Goal: Task Accomplishment & Management: Complete application form

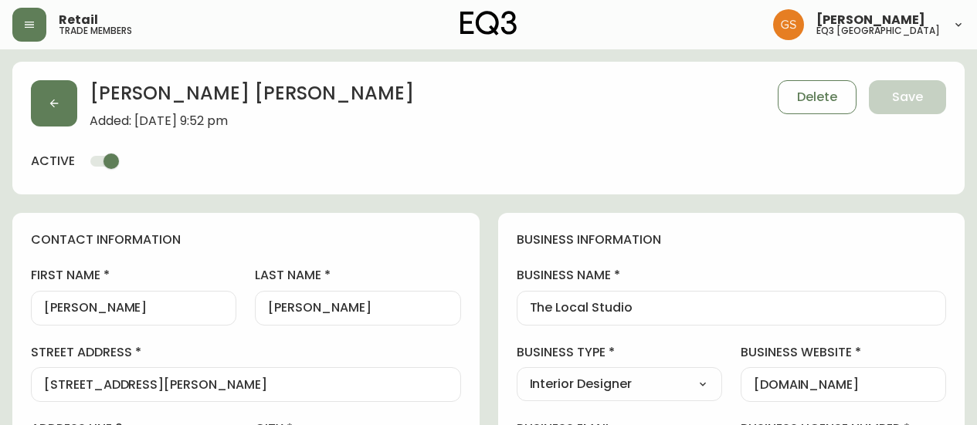
select select "ON"
select select "CA"
select select "CA_EN"
select select "Other"
select select "Interior Designer"
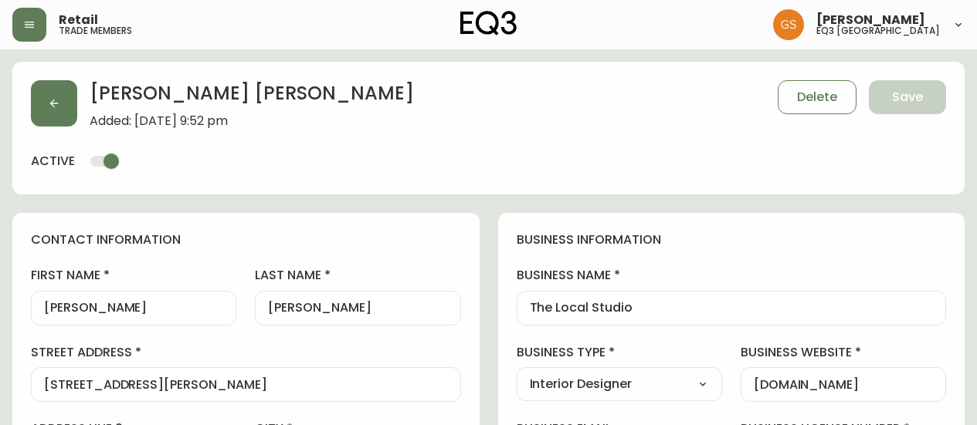
select select "cjw10z96s008u6gs0ccm7hd19"
select select "false"
click at [29, 23] on icon "button" at bounding box center [29, 25] width 12 height 12
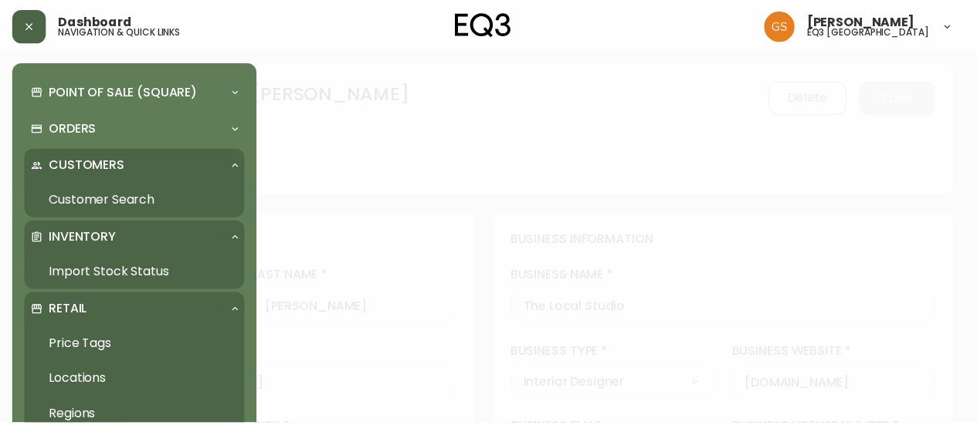
scroll to position [154, 0]
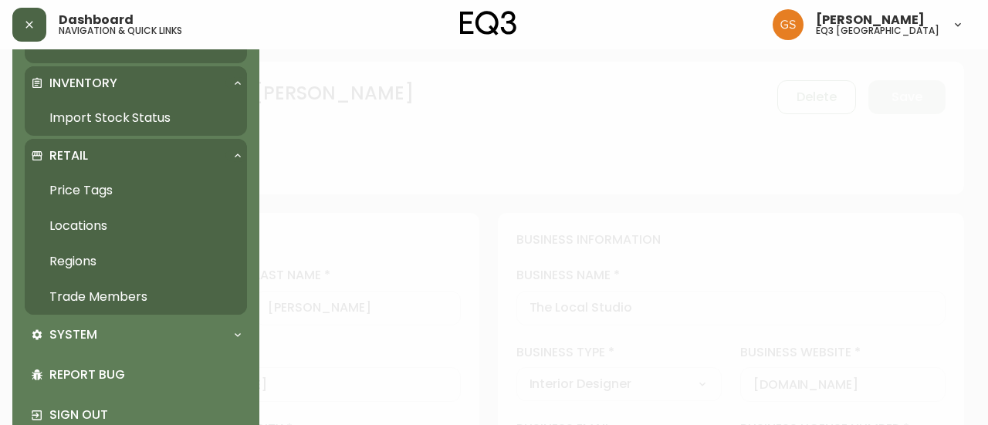
click at [114, 294] on link "Trade Members" at bounding box center [136, 297] width 222 height 36
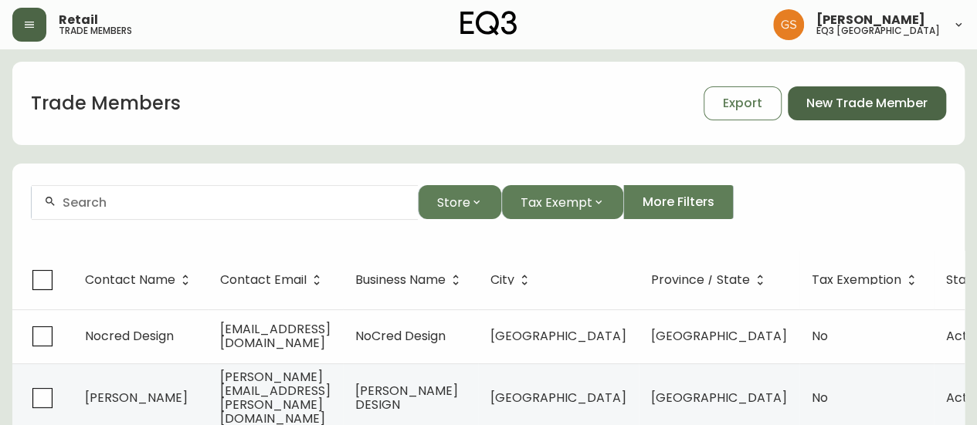
click at [845, 98] on span "New Trade Member" at bounding box center [866, 103] width 121 height 17
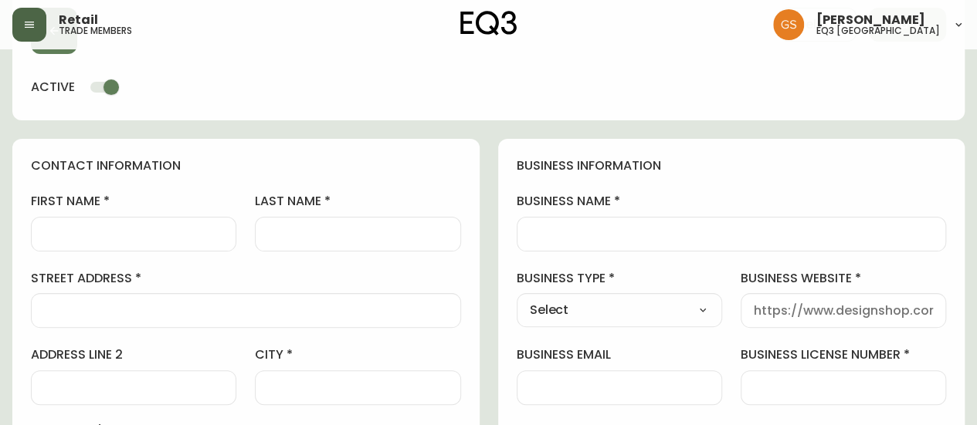
scroll to position [154, 0]
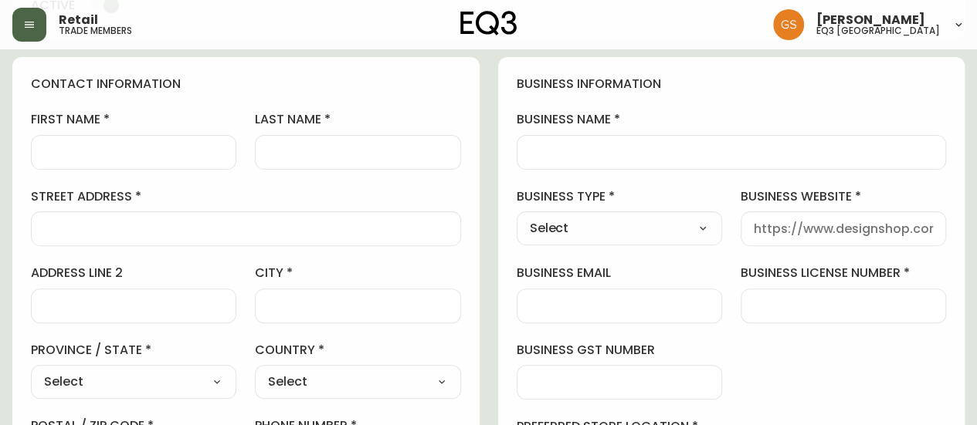
click at [151, 141] on div at bounding box center [133, 152] width 205 height 35
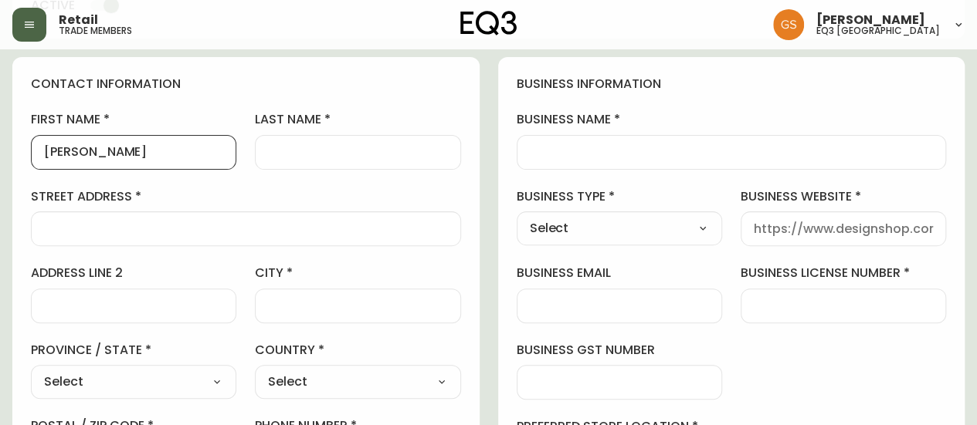
type input "[PERSON_NAME]"
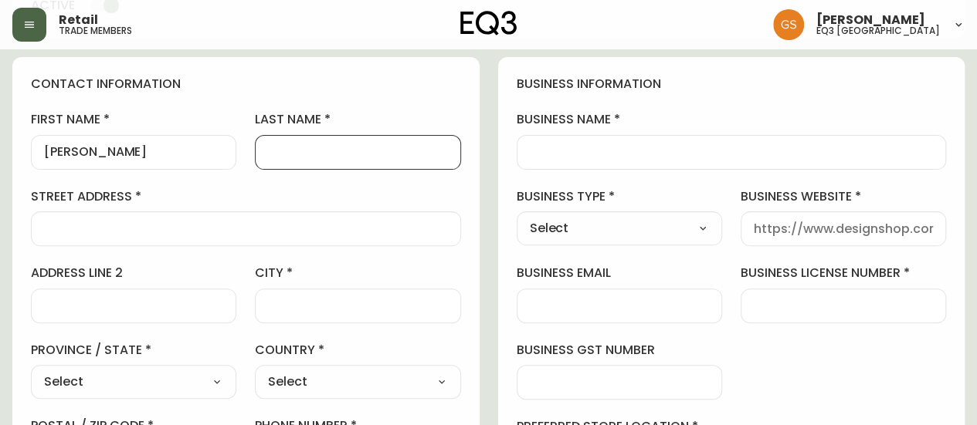
click at [289, 154] on input "last name" at bounding box center [357, 152] width 179 height 15
type input "[PERSON_NAME]"
click at [405, 96] on div "contact information first name [PERSON_NAME] last name [PERSON_NAME][GEOGRAPHIC…" at bounding box center [245, 314] width 467 height 514
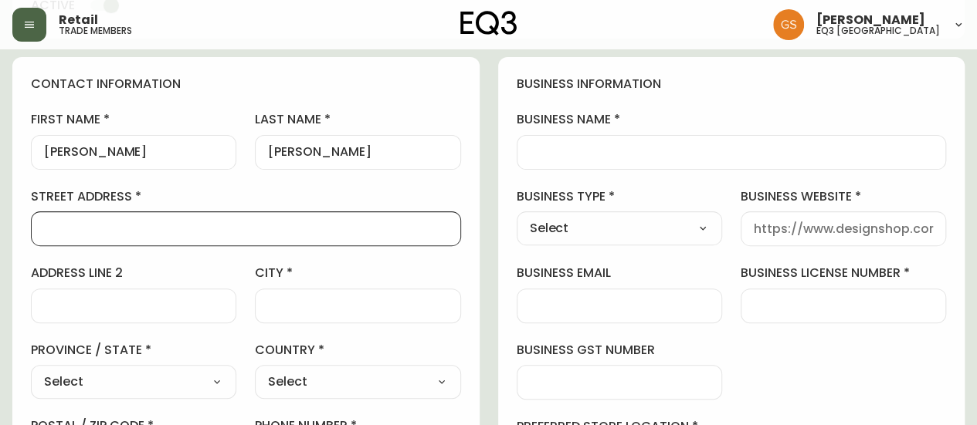
click at [98, 228] on input "street address" at bounding box center [246, 229] width 404 height 15
paste input "The Home Enthusiast"
type input "The Home Enthusiast"
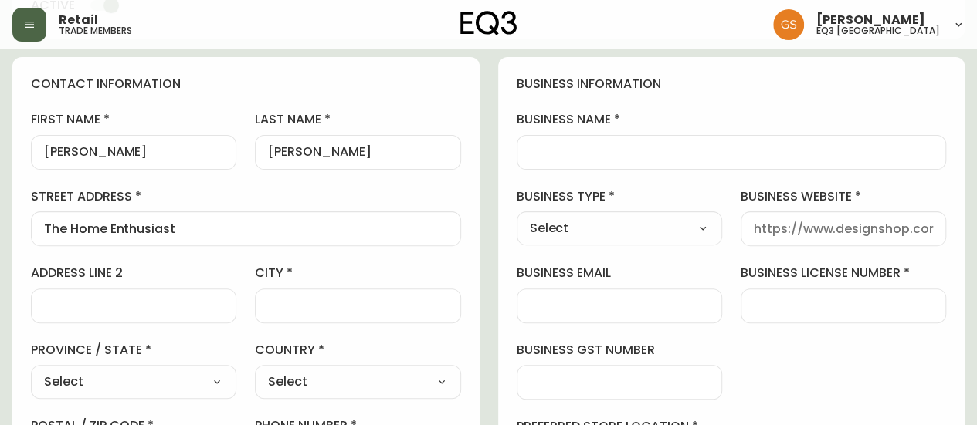
drag, startPoint x: 190, startPoint y: 243, endPoint x: 44, endPoint y: 225, distance: 147.0
click at [44, 225] on div "The Home Enthusiast" at bounding box center [246, 229] width 430 height 35
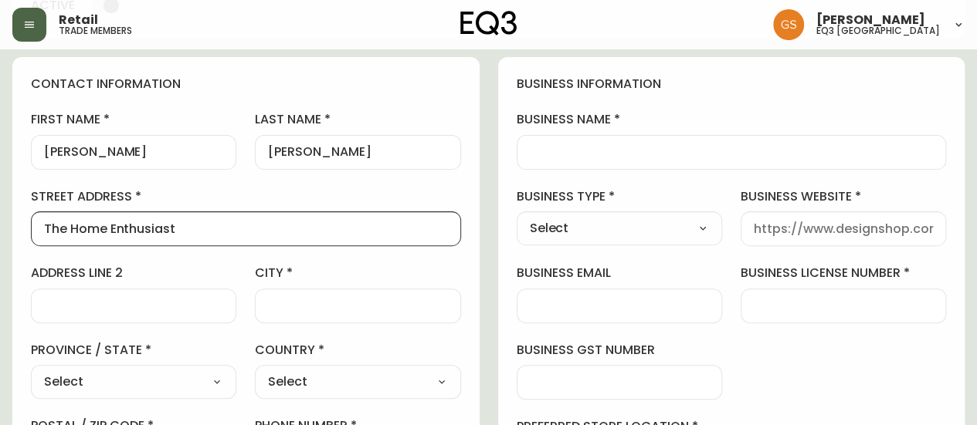
scroll to position [0, 0]
drag, startPoint x: 190, startPoint y: 229, endPoint x: 0, endPoint y: 236, distance: 190.0
click at [543, 146] on input "business name" at bounding box center [732, 152] width 404 height 15
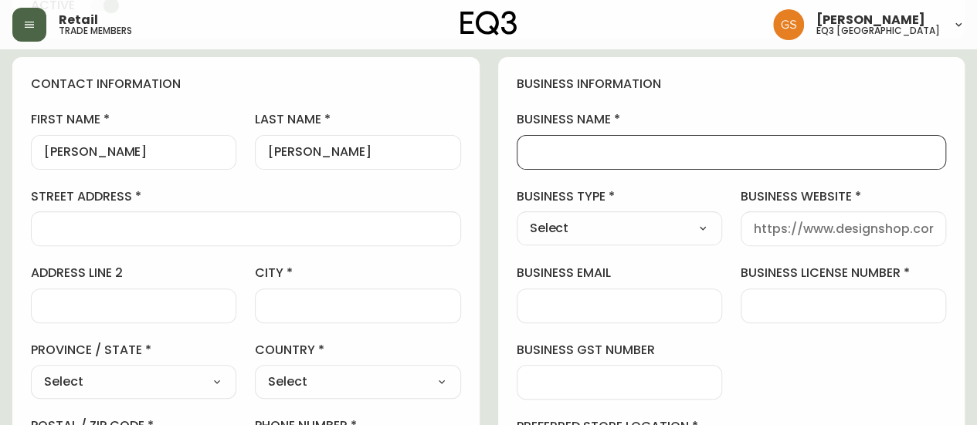
paste input "The Home Enthusiast"
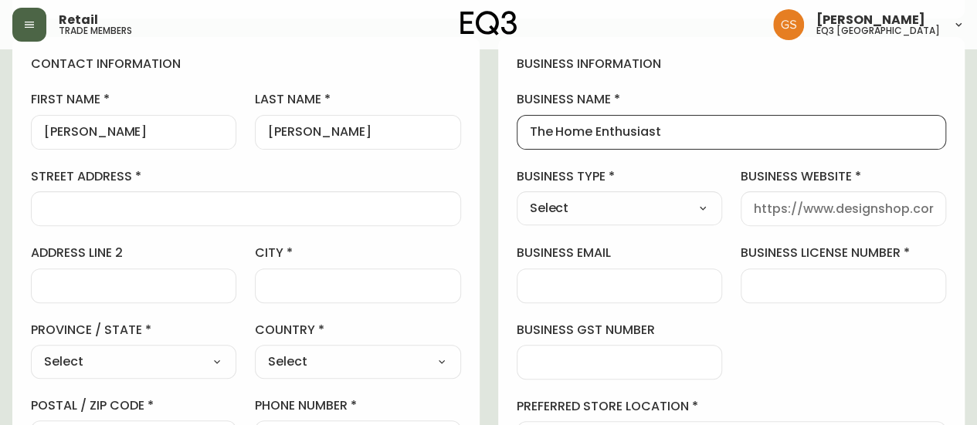
scroll to position [232, 0]
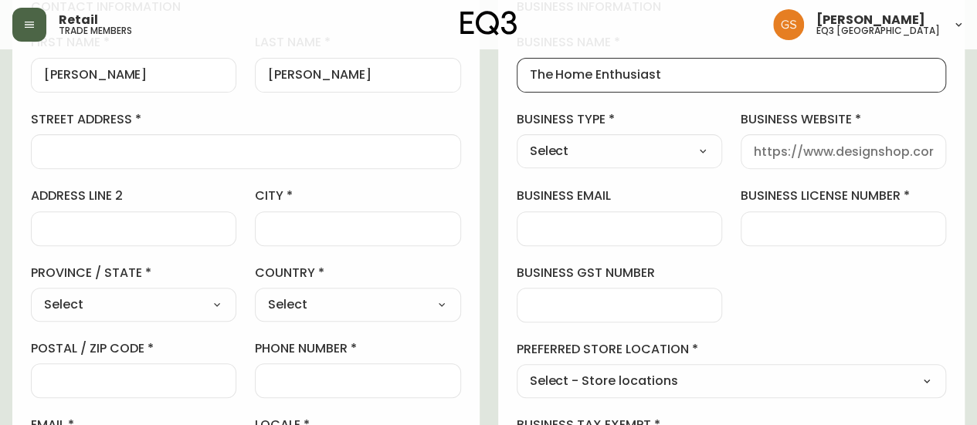
type input "The Home Enthusiast"
click at [619, 154] on select "Select Interior Designer Architect Home Builder Contractor Real Estate Agent Ho…" at bounding box center [618, 151] width 205 height 23
select select "Interior Designer"
click at [516, 140] on select "Select Interior Designer Architect Home Builder Contractor Real Estate Agent Ho…" at bounding box center [618, 151] width 205 height 23
type input "Interior Designer"
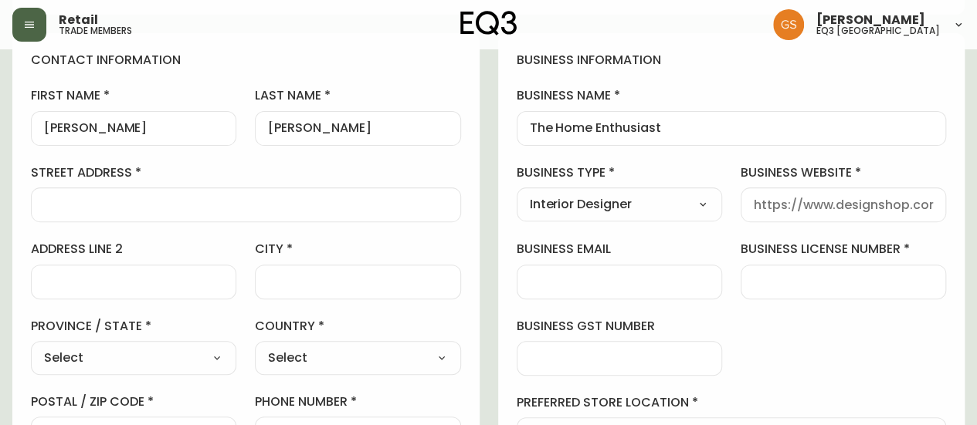
scroll to position [154, 0]
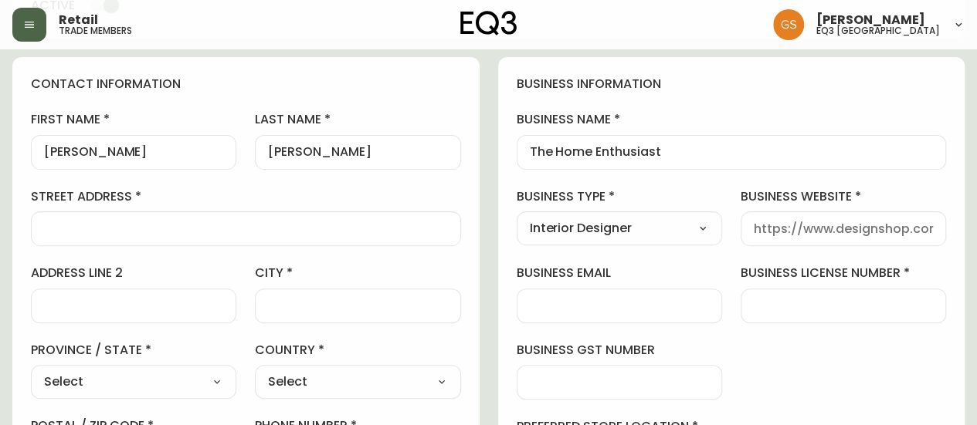
click at [150, 228] on input "street address" at bounding box center [246, 229] width 404 height 15
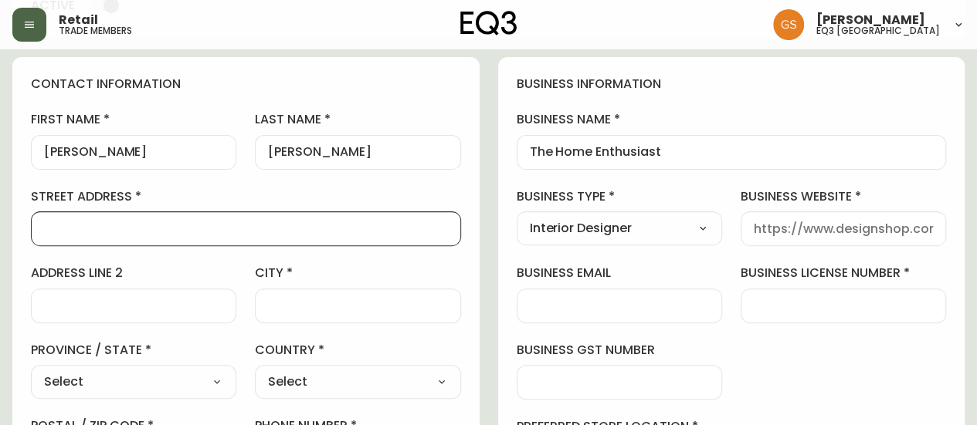
paste input "[STREET_ADDRESS]"
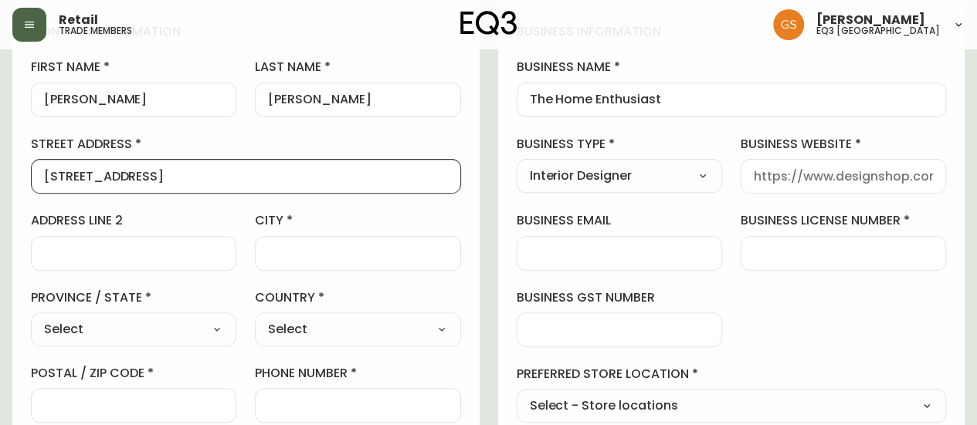
scroll to position [232, 0]
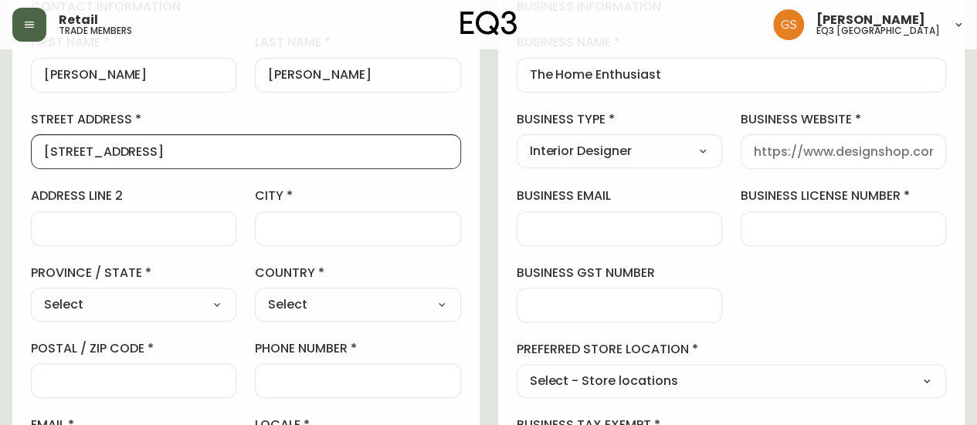
drag, startPoint x: 202, startPoint y: 151, endPoint x: 144, endPoint y: 150, distance: 58.7
click at [144, 150] on input "[STREET_ADDRESS]" at bounding box center [246, 151] width 404 height 15
type input "[STREET_ADDRESS]"
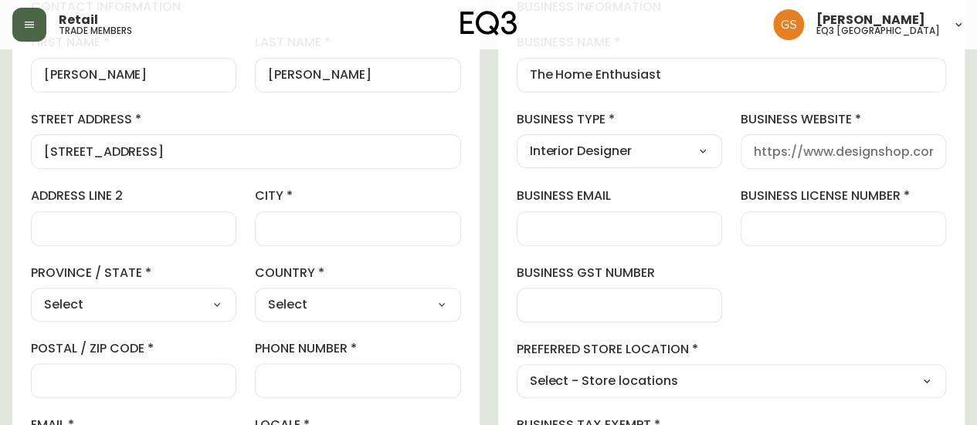
click at [290, 235] on div at bounding box center [357, 229] width 205 height 35
paste input "[GEOGRAPHIC_DATA]"
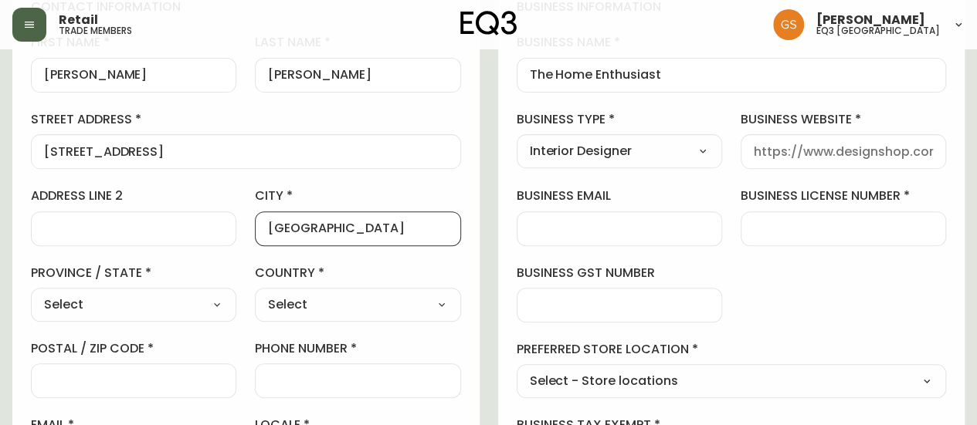
type input "[GEOGRAPHIC_DATA]"
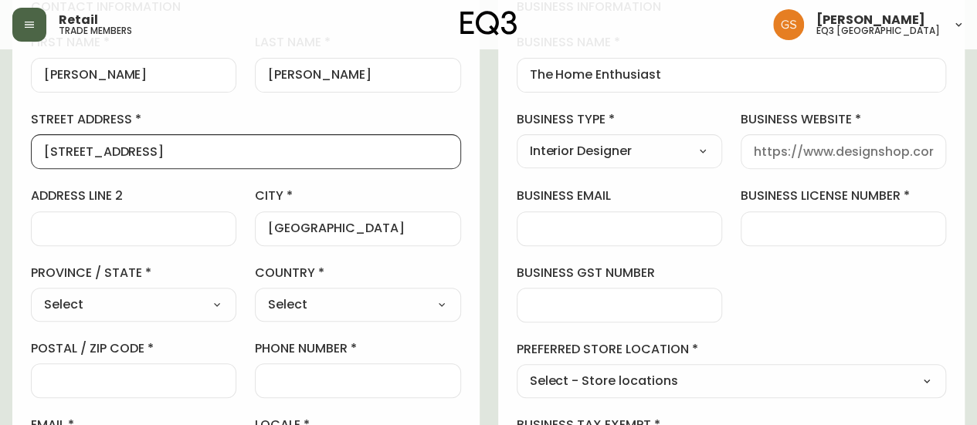
drag, startPoint x: 137, startPoint y: 151, endPoint x: 219, endPoint y: 140, distance: 82.5
click at [244, 151] on input "[STREET_ADDRESS]" at bounding box center [246, 151] width 404 height 15
type input "[STREET_ADDRESS]"
click at [207, 306] on select "Select [GEOGRAPHIC_DATA] [GEOGRAPHIC_DATA] [GEOGRAPHIC_DATA] [GEOGRAPHIC_DATA] …" at bounding box center [133, 304] width 205 height 23
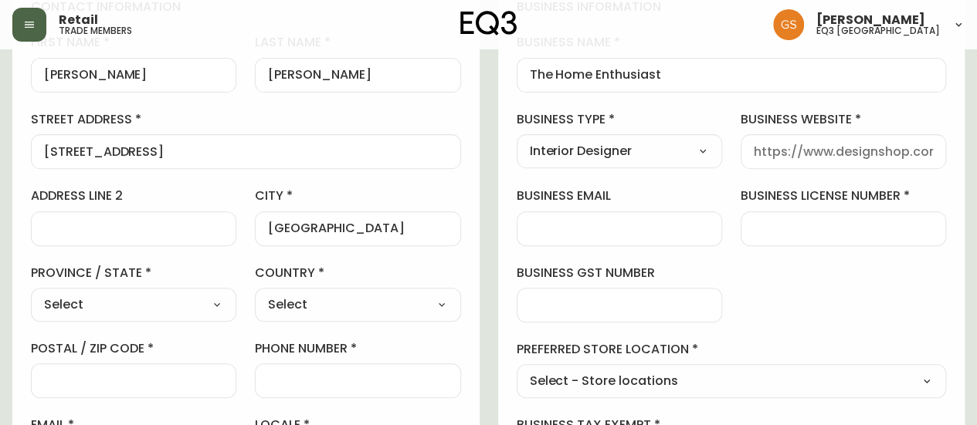
select select "ON"
click at [31, 293] on select "Select [GEOGRAPHIC_DATA] [GEOGRAPHIC_DATA] [GEOGRAPHIC_DATA] [GEOGRAPHIC_DATA] …" at bounding box center [133, 304] width 205 height 23
type input "[GEOGRAPHIC_DATA]"
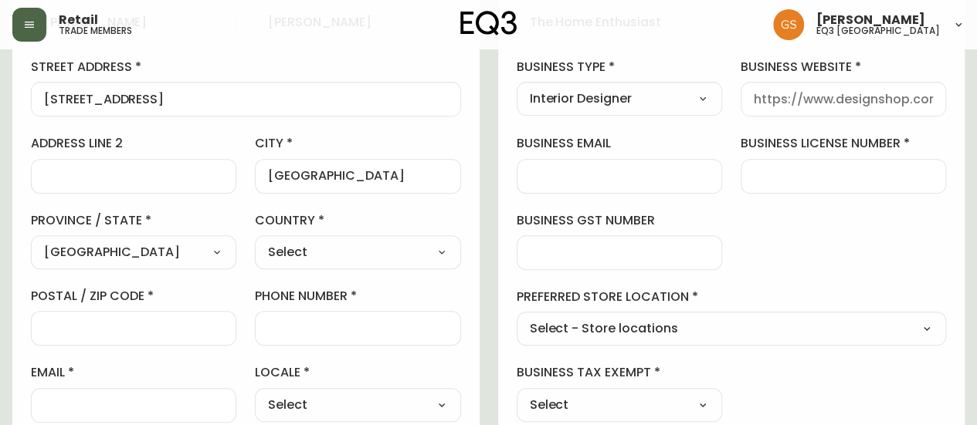
scroll to position [309, 0]
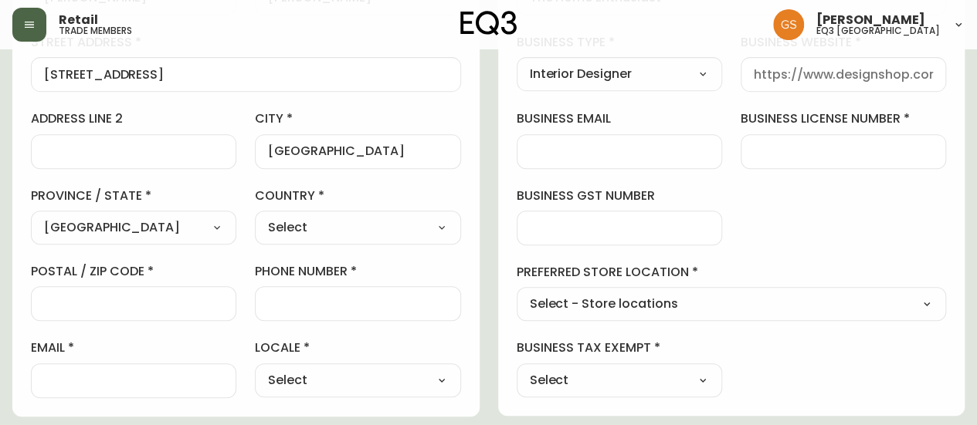
click at [314, 225] on select "Select [GEOGRAPHIC_DATA] [GEOGRAPHIC_DATA]" at bounding box center [357, 227] width 205 height 23
select select "CA"
click at [255, 216] on select "Select [GEOGRAPHIC_DATA] [GEOGRAPHIC_DATA]" at bounding box center [357, 227] width 205 height 23
type input "[GEOGRAPHIC_DATA]"
click at [293, 302] on input "phone number" at bounding box center [357, 303] width 179 height 15
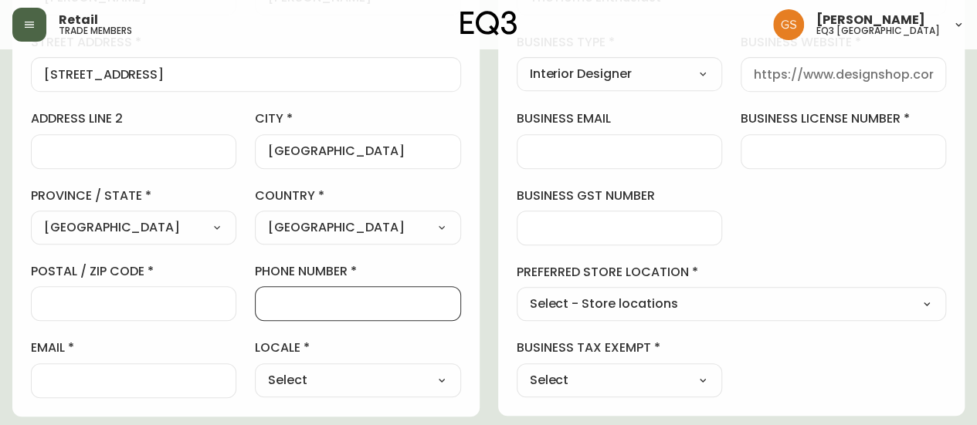
paste input "[PHONE_NUMBER]"
type input "[PHONE_NUMBER]"
click at [137, 300] on input "postal / zip code" at bounding box center [133, 303] width 179 height 15
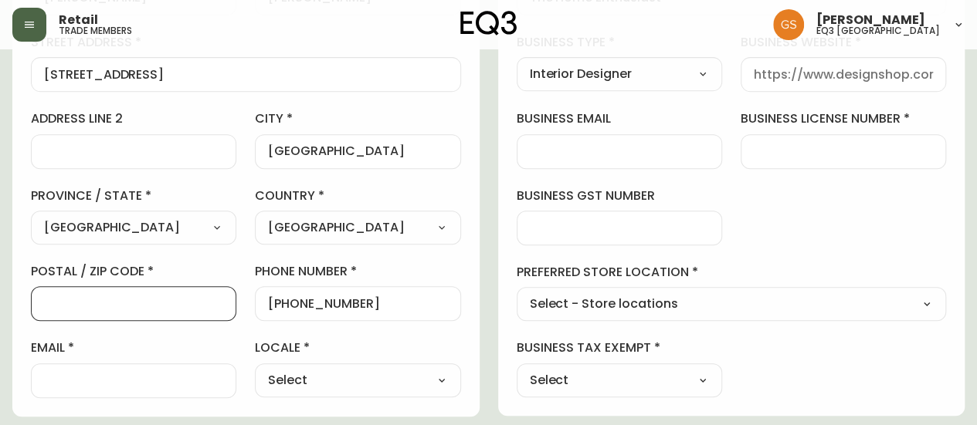
click at [421, 41] on div "Retail trade members [PERSON_NAME] eq3 [GEOGRAPHIC_DATA]" at bounding box center [488, 24] width 952 height 49
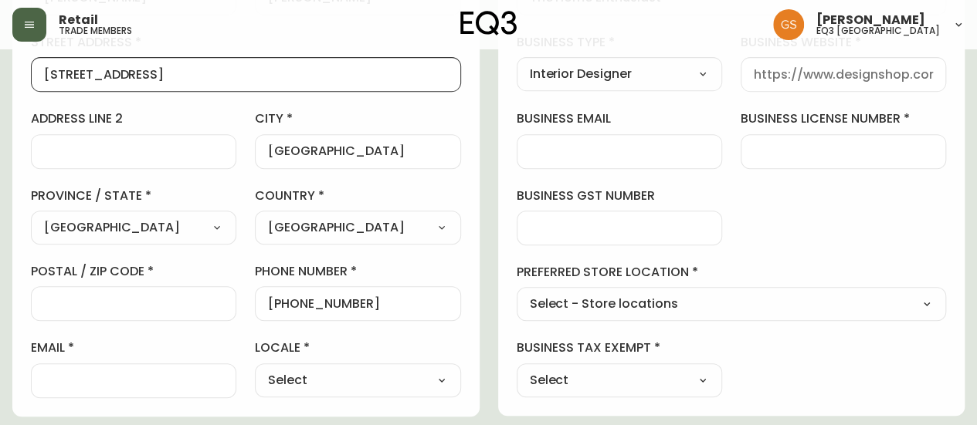
drag, startPoint x: 136, startPoint y: 72, endPoint x: 42, endPoint y: 75, distance: 94.2
click at [42, 75] on div "[STREET_ADDRESS]" at bounding box center [246, 74] width 430 height 35
click at [109, 303] on input "postal / zip code" at bounding box center [133, 303] width 179 height 15
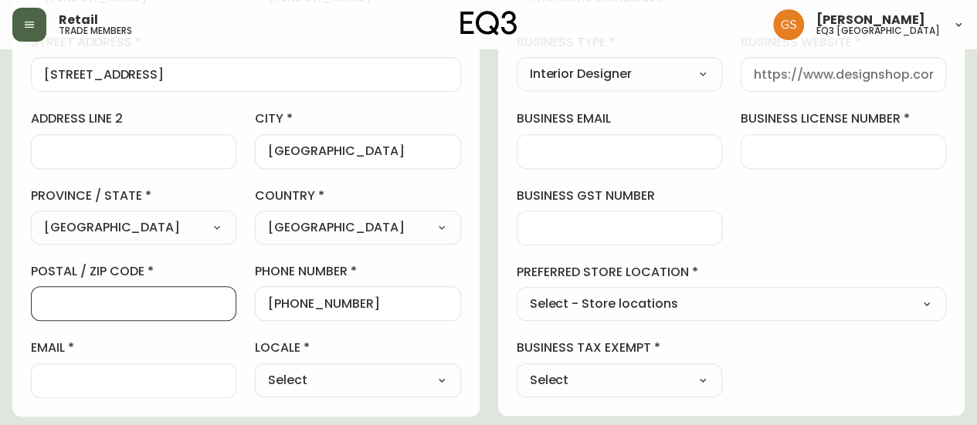
paste input "L7N 1M3"
type input "L7N 1M3"
drag, startPoint x: 96, startPoint y: 374, endPoint x: 113, endPoint y: 370, distance: 16.9
click at [98, 374] on input "email" at bounding box center [133, 381] width 179 height 15
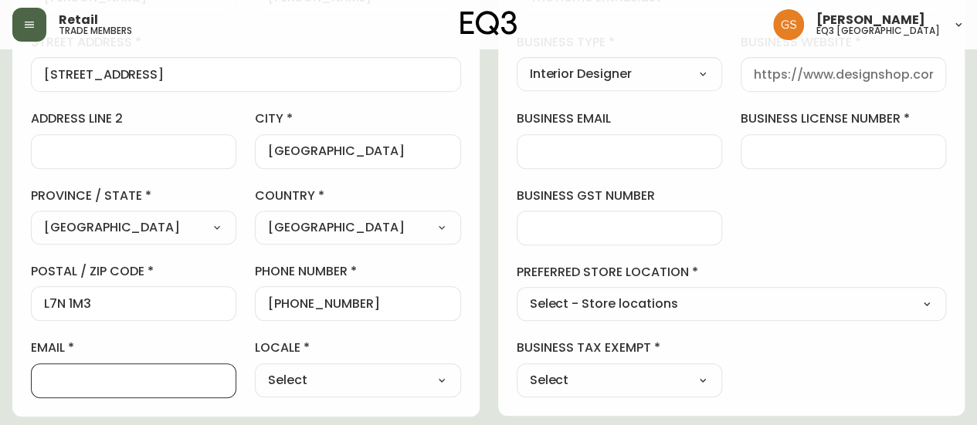
paste input "[PERSON_NAME][EMAIL_ADDRESS][PERSON_NAME][DOMAIN_NAME]"
type input "[PERSON_NAME][EMAIL_ADDRESS][PERSON_NAME][DOMAIN_NAME]"
click at [303, 370] on select "Select CA_EN [GEOGRAPHIC_DATA] US_EN" at bounding box center [357, 380] width 205 height 23
select select "CA_EN"
click at [255, 369] on select "Select CA_EN [GEOGRAPHIC_DATA] US_EN" at bounding box center [357, 380] width 205 height 23
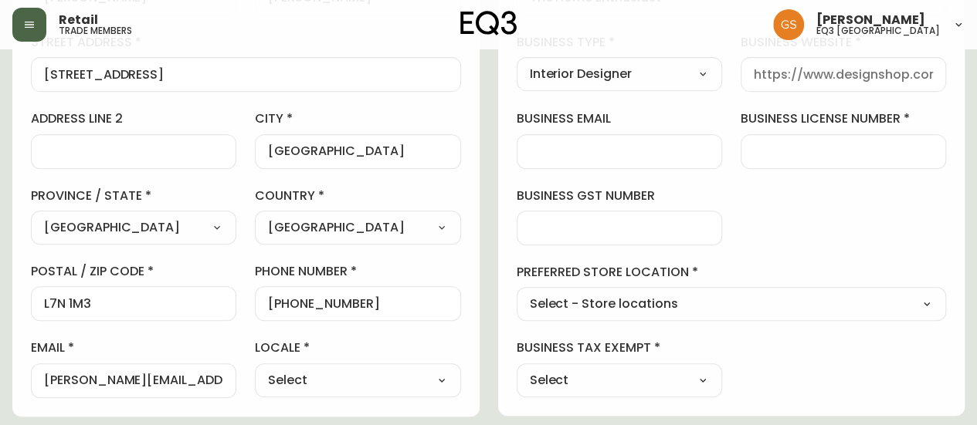
type input "CA_EN"
drag, startPoint x: 568, startPoint y: 152, endPoint x: 576, endPoint y: 149, distance: 8.3
click at [568, 152] on input "business email" at bounding box center [619, 151] width 179 height 15
click at [866, 144] on input "business license number" at bounding box center [842, 151] width 179 height 15
click at [734, 298] on select "Select - Store locations EQ3 [GEOGRAPHIC_DATA] EQ3 [GEOGRAPHIC_DATA] [GEOGRAPHI…" at bounding box center [731, 304] width 430 height 23
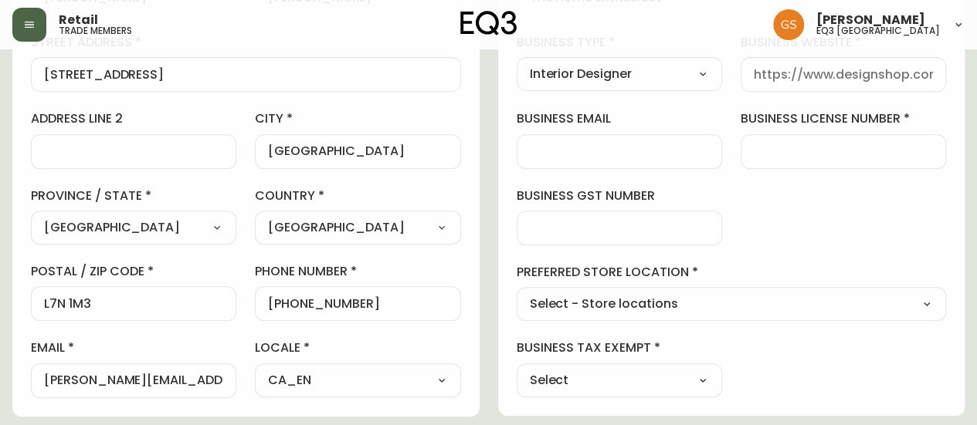
select select "cjw10z96q005b6gs00r6w7pwt"
click at [516, 293] on select "Select - Store locations EQ3 [GEOGRAPHIC_DATA] EQ3 [GEOGRAPHIC_DATA] [GEOGRAPHI…" at bounding box center [731, 304] width 430 height 23
type input "EQ3 [GEOGRAPHIC_DATA]"
click at [649, 379] on select "Select Yes No" at bounding box center [618, 380] width 205 height 23
select select "false"
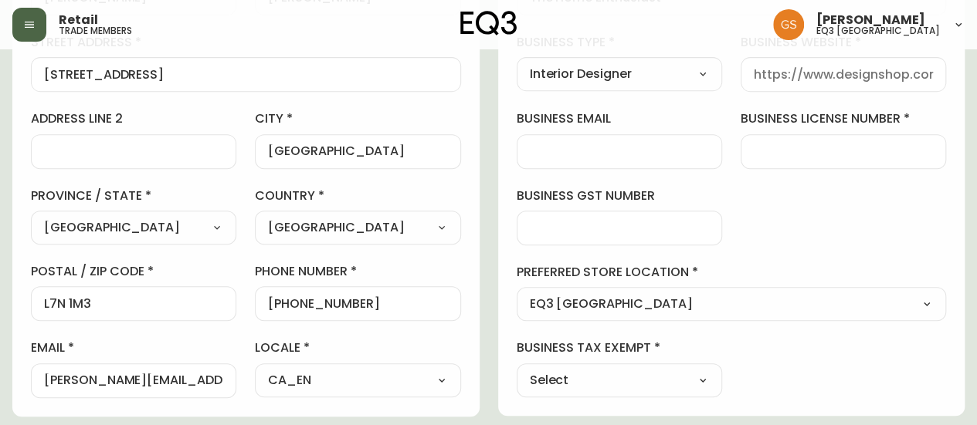
click at [516, 369] on select "Select Yes No" at bounding box center [618, 380] width 205 height 23
type input "No"
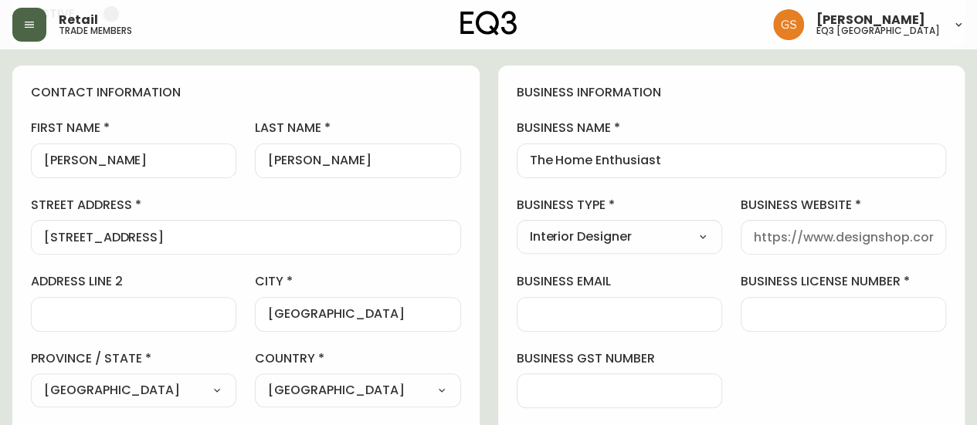
scroll to position [232, 0]
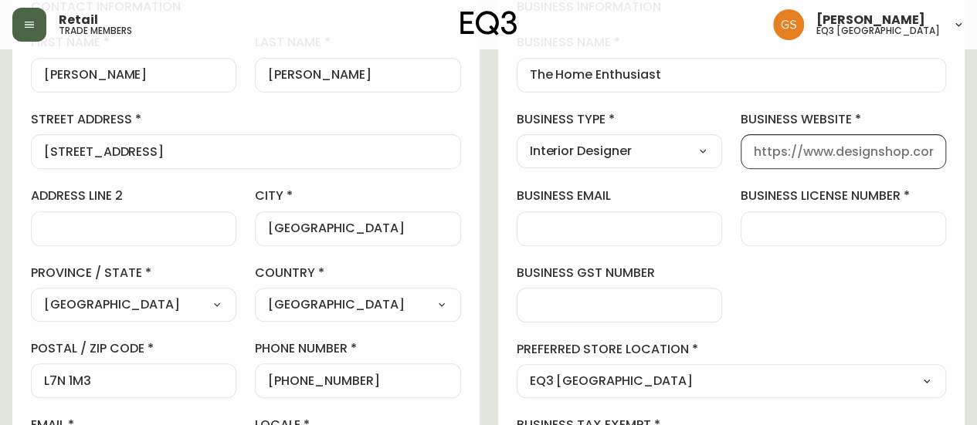
click at [801, 147] on input "business website" at bounding box center [842, 151] width 179 height 15
paste input "@the_home_enthusiast"
type input "@the_home_enthusiast"
click at [791, 218] on div at bounding box center [842, 229] width 205 height 35
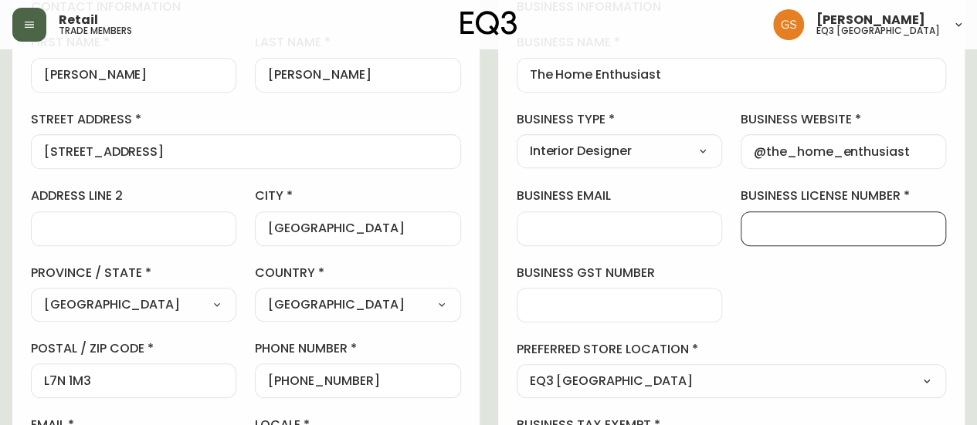
paste input "310694021"
type input "310694021"
click at [539, 305] on input "business gst number" at bounding box center [619, 305] width 179 height 15
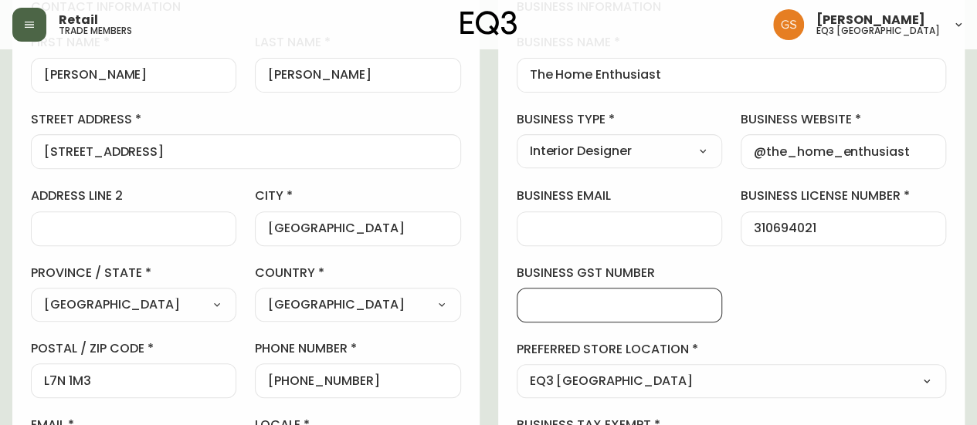
paste input "761254267RT0001"
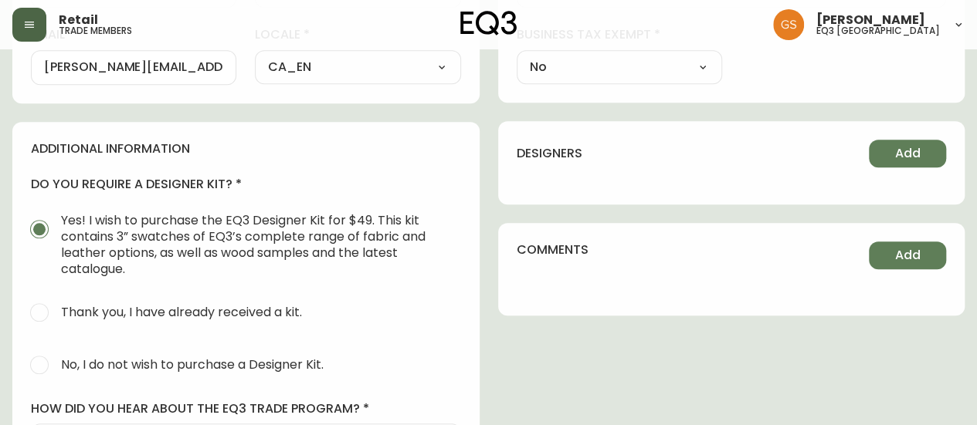
scroll to position [772, 0]
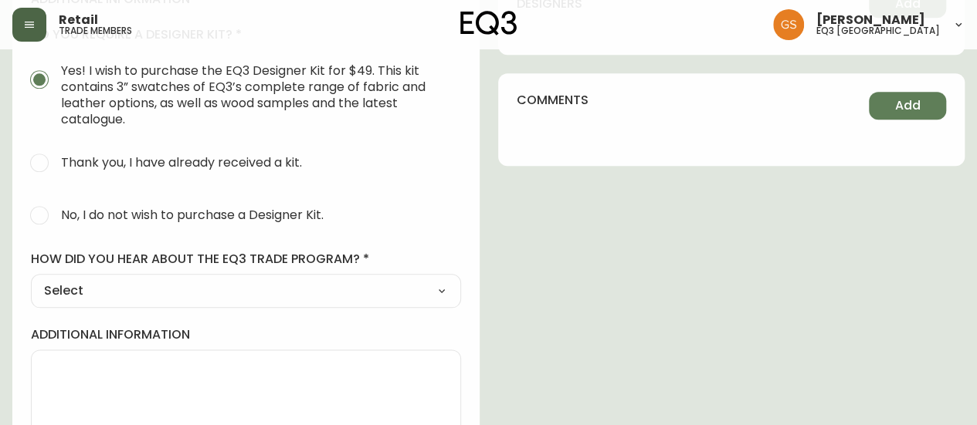
type input "761254267RT0001"
click at [41, 215] on input "No, I do not wish to purchase a Designer Kit." at bounding box center [39, 215] width 34 height 34
radio input "true"
radio input "false"
click at [187, 286] on select "Select Social Media Advertisement Trade Show Outreach from a Trade Rep Other" at bounding box center [246, 290] width 430 height 23
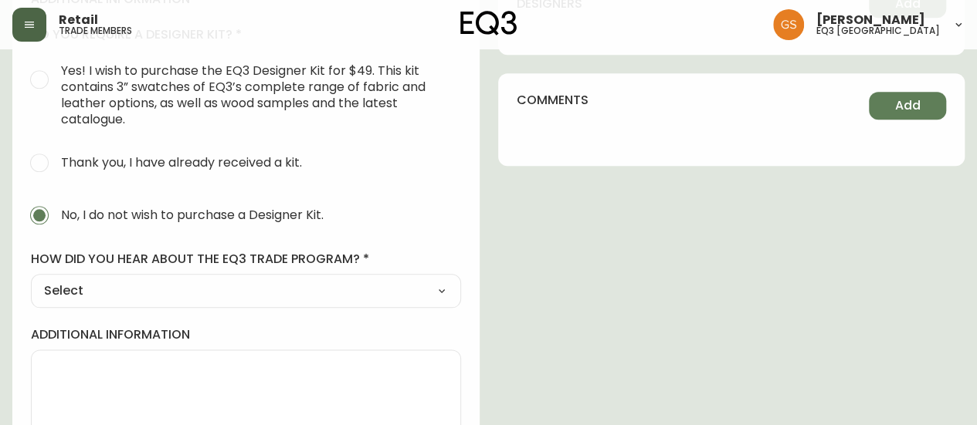
select select "Outreach from a Trade Rep"
click at [31, 279] on select "Select Social Media Advertisement Trade Show Outreach from a Trade Rep Other" at bounding box center [246, 290] width 430 height 23
type input "Outreach from a Trade Rep"
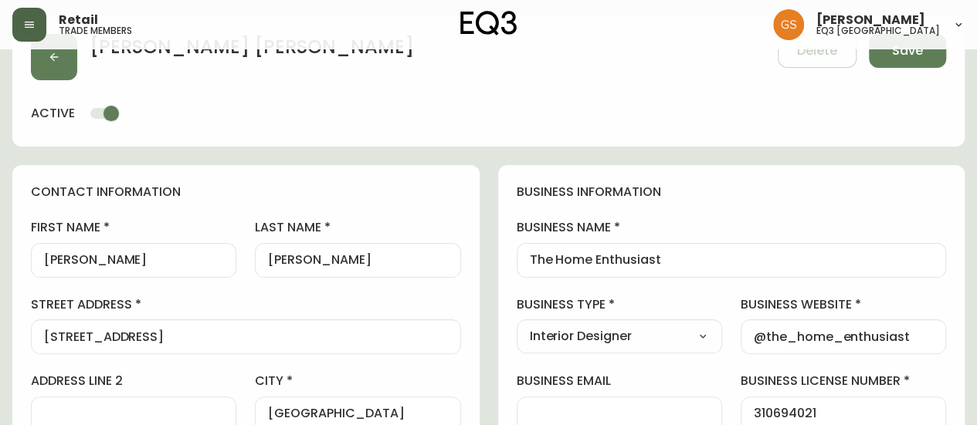
scroll to position [0, 0]
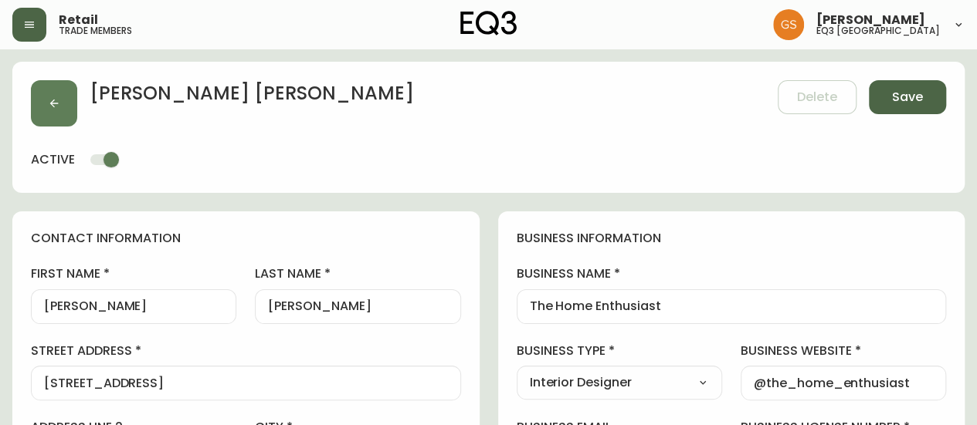
click at [892, 93] on span "Save" at bounding box center [907, 97] width 31 height 17
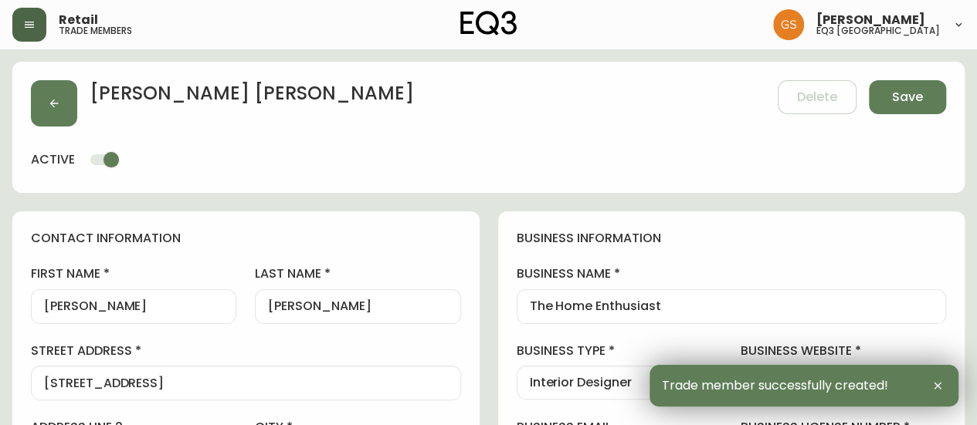
type input "[PHONE_NUMBER]"
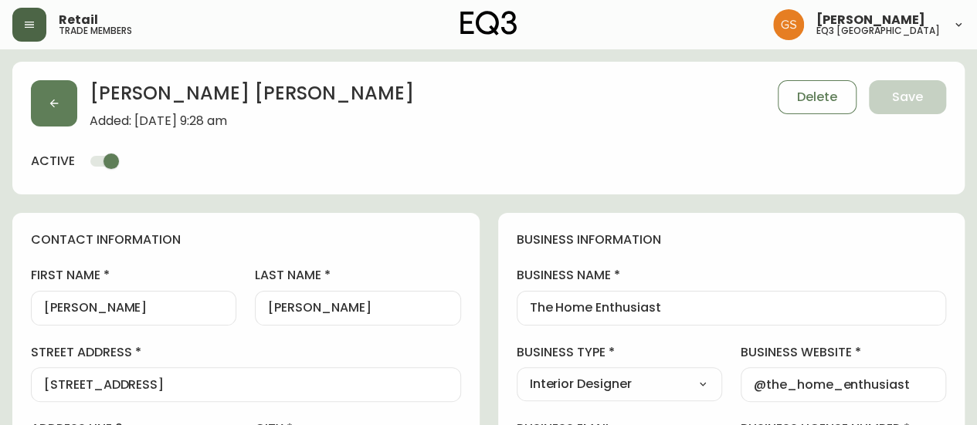
click at [36, 27] on button "button" at bounding box center [29, 25] width 34 height 34
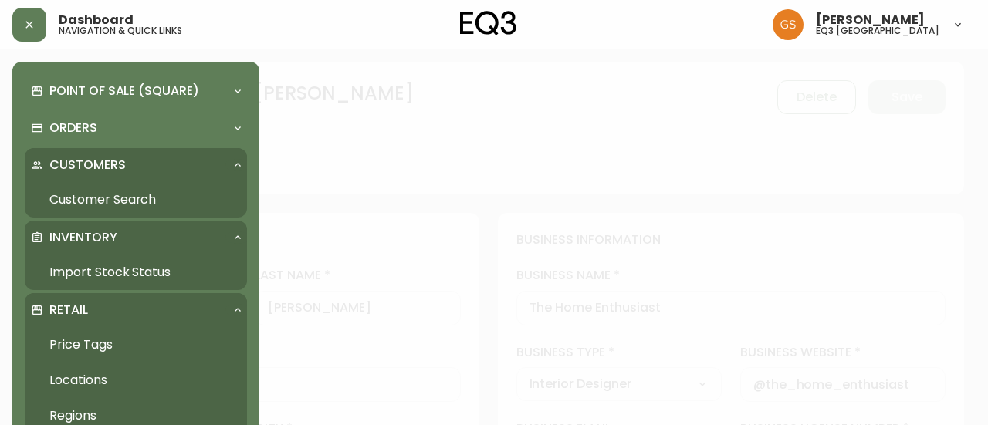
click at [168, 2] on div "Dashboard navigation & quick links [PERSON_NAME] eq3 [GEOGRAPHIC_DATA]" at bounding box center [488, 24] width 952 height 49
click at [232, 14] on div "Dashboard navigation & quick links" at bounding box center [170, 25] width 317 height 34
click at [428, 81] on div at bounding box center [494, 212] width 988 height 425
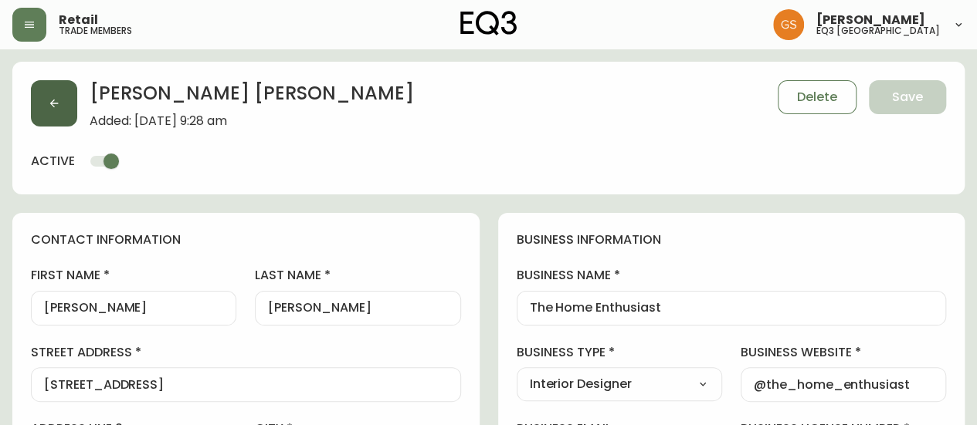
click at [51, 100] on icon "button" at bounding box center [54, 103] width 12 height 12
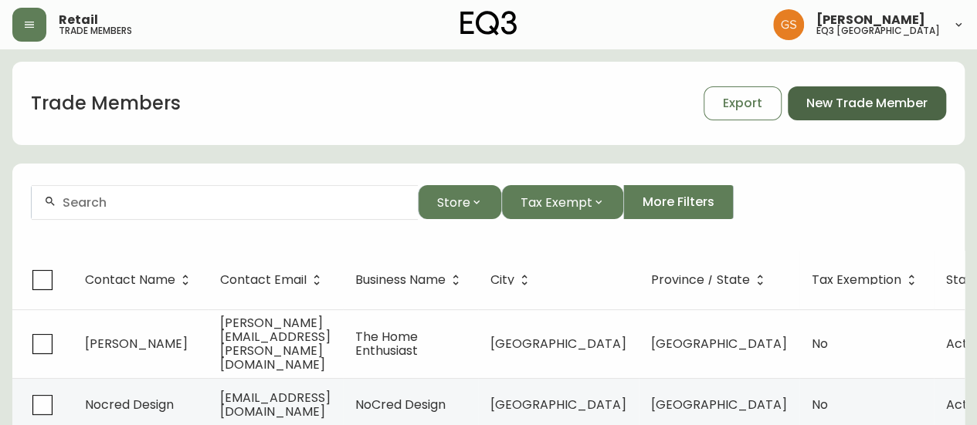
click at [892, 96] on span "New Trade Member" at bounding box center [866, 103] width 121 height 17
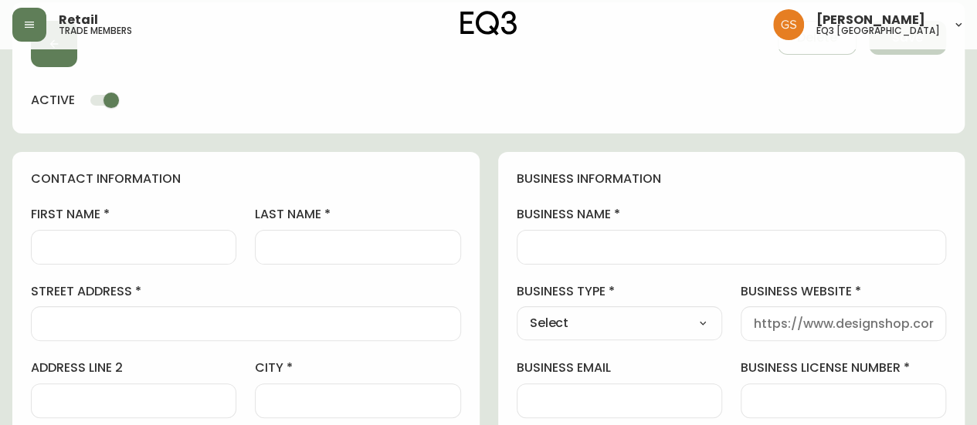
scroll to position [154, 0]
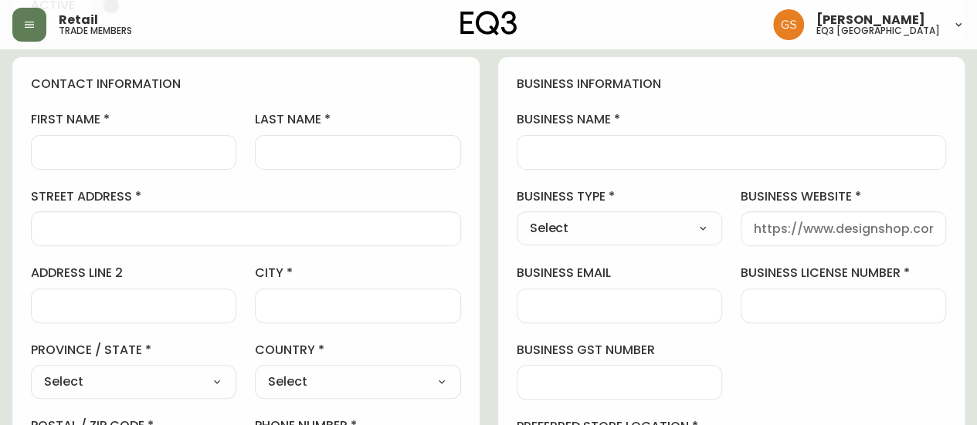
click at [151, 168] on div "first name last name street address address line 2 city province / state Select…" at bounding box center [246, 331] width 430 height 441
click at [150, 162] on div at bounding box center [133, 152] width 205 height 35
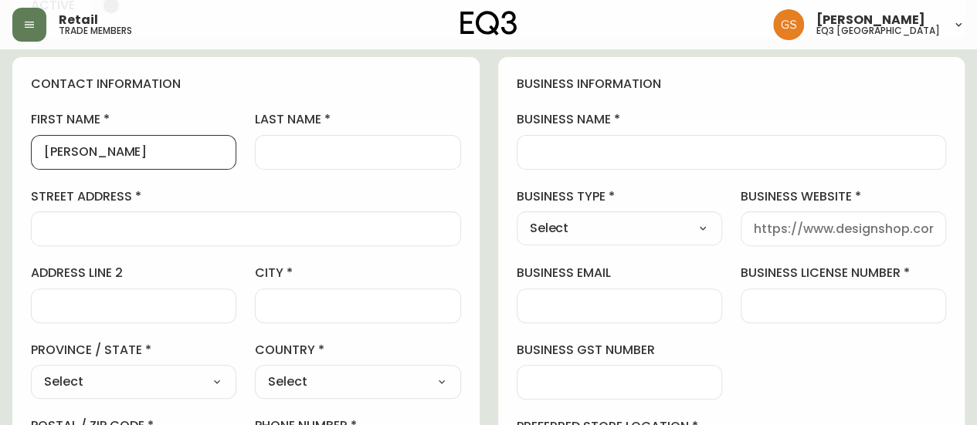
type input "[PERSON_NAME]"
click at [296, 132] on div "last name" at bounding box center [357, 140] width 205 height 58
click at [295, 149] on input "last name" at bounding box center [357, 152] width 179 height 15
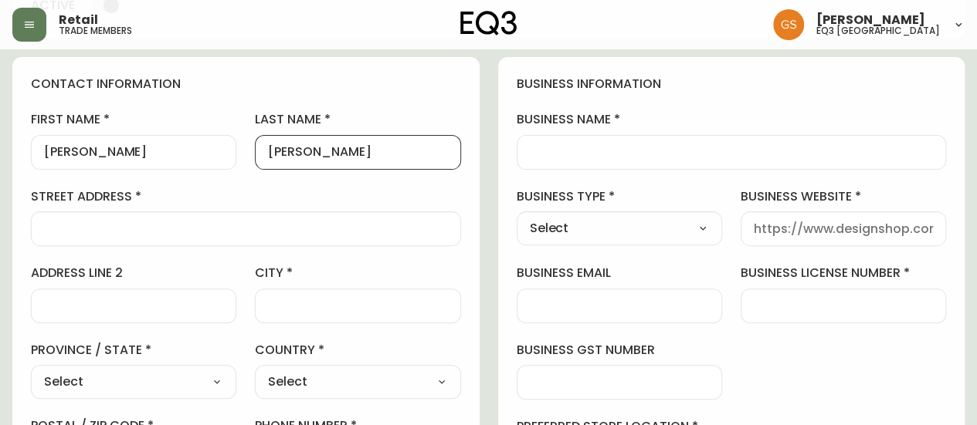
type input "[PERSON_NAME]"
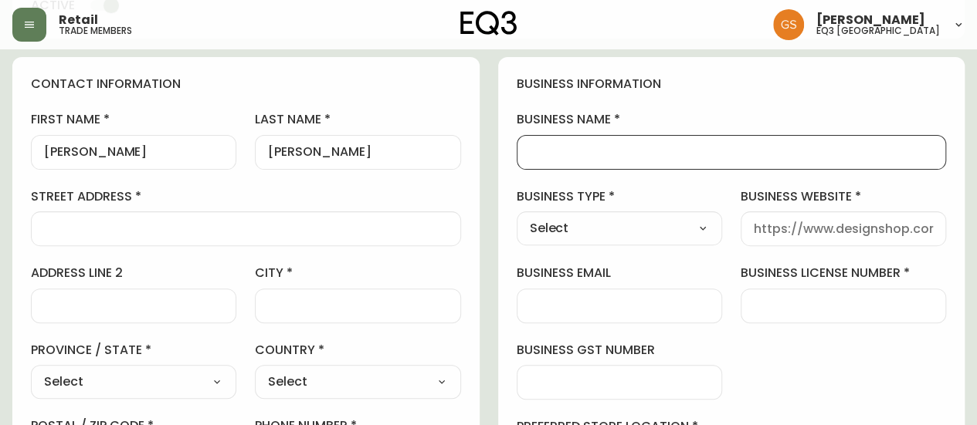
click at [536, 145] on input "business name" at bounding box center [732, 152] width 404 height 15
type input "RE/MAX Escarpment Realty Inc"
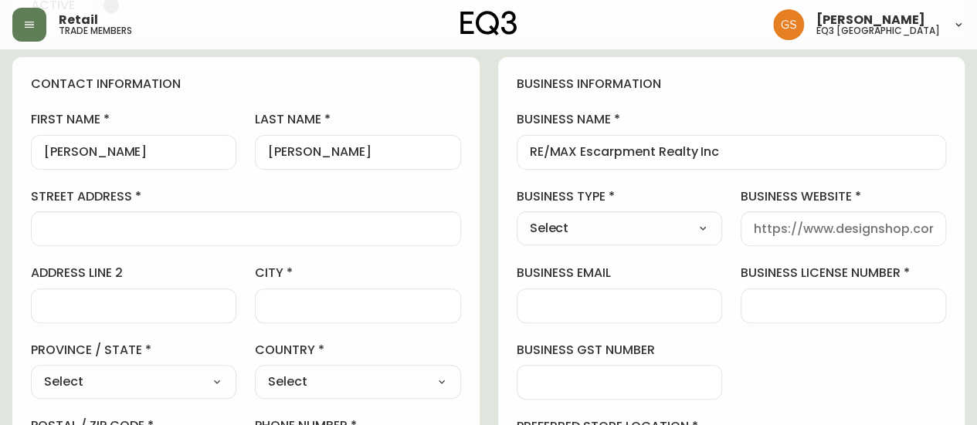
click at [630, 231] on select "Select Interior Designer Architect Home Builder Contractor Real Estate Agent Ho…" at bounding box center [618, 228] width 205 height 23
select select "Real Estate Agent"
click at [516, 217] on select "Select Interior Designer Architect Home Builder Contractor Real Estate Agent Ho…" at bounding box center [618, 228] width 205 height 23
type input "Real Estate Agent"
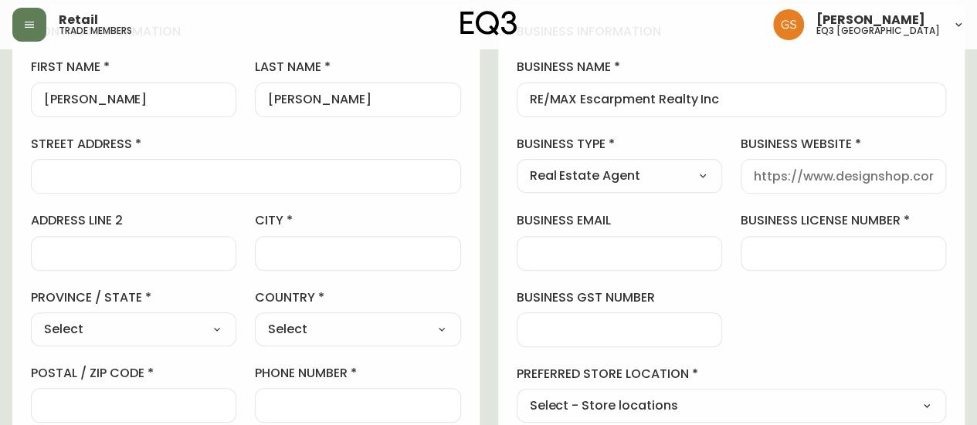
scroll to position [232, 0]
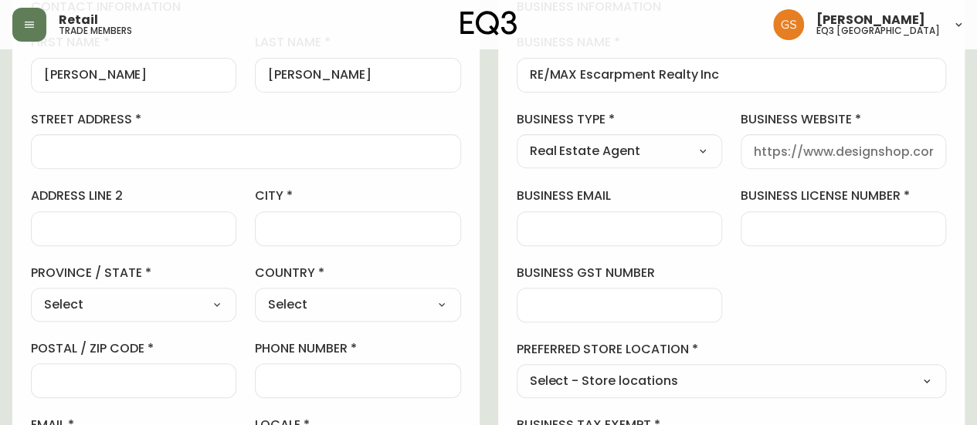
click at [747, 225] on div at bounding box center [842, 229] width 205 height 35
type input "5046745"
click at [772, 278] on div "business information business name RE/MAX Escarpment Realty Inc business type R…" at bounding box center [731, 236] width 467 height 513
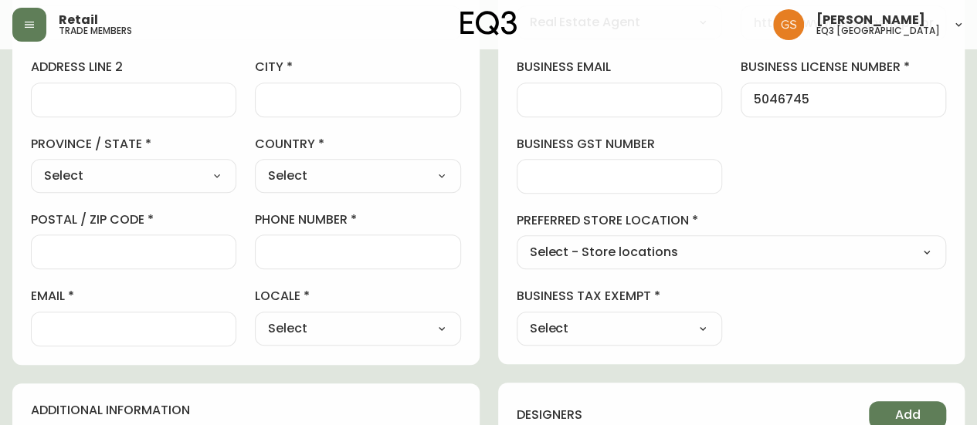
scroll to position [386, 0]
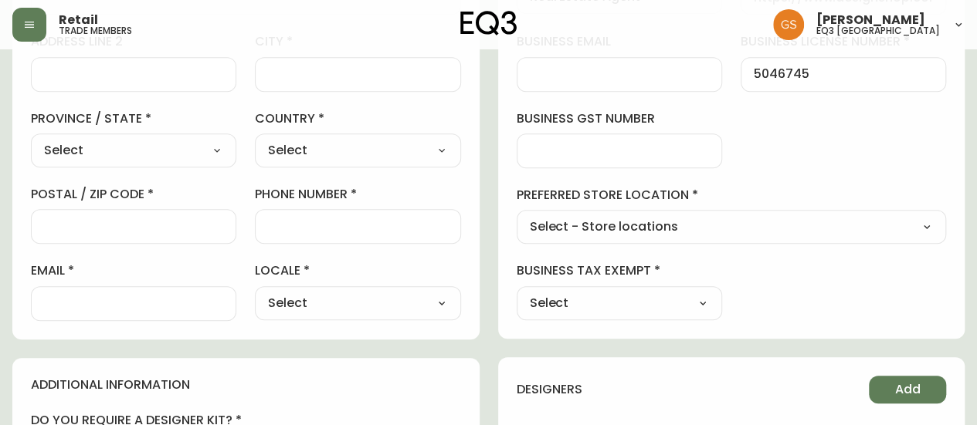
click at [720, 231] on select "Select - Store locations EQ3 [GEOGRAPHIC_DATA] EQ3 [GEOGRAPHIC_DATA] [GEOGRAPHI…" at bounding box center [731, 227] width 430 height 23
select select "cjw10z96q005b6gs00r6w7pwt"
click at [516, 216] on select "Select - Store locations EQ3 [GEOGRAPHIC_DATA] EQ3 [GEOGRAPHIC_DATA] [GEOGRAPHI…" at bounding box center [731, 227] width 430 height 23
type input "EQ3 [GEOGRAPHIC_DATA]"
click at [624, 303] on select "Select Yes No" at bounding box center [618, 303] width 205 height 23
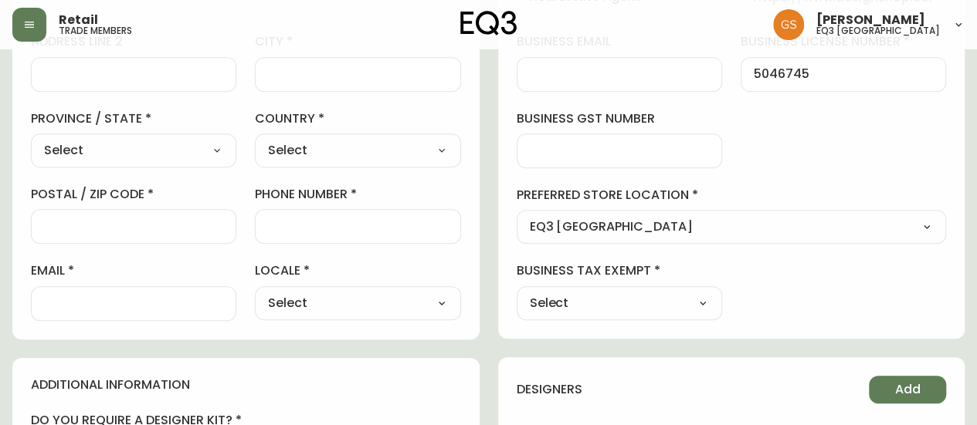
select select "false"
click at [516, 292] on select "Select Yes No" at bounding box center [618, 303] width 205 height 23
type input "No"
click at [429, 292] on select "Select CA_EN [GEOGRAPHIC_DATA] US_EN" at bounding box center [357, 303] width 205 height 23
select select "CA_EN"
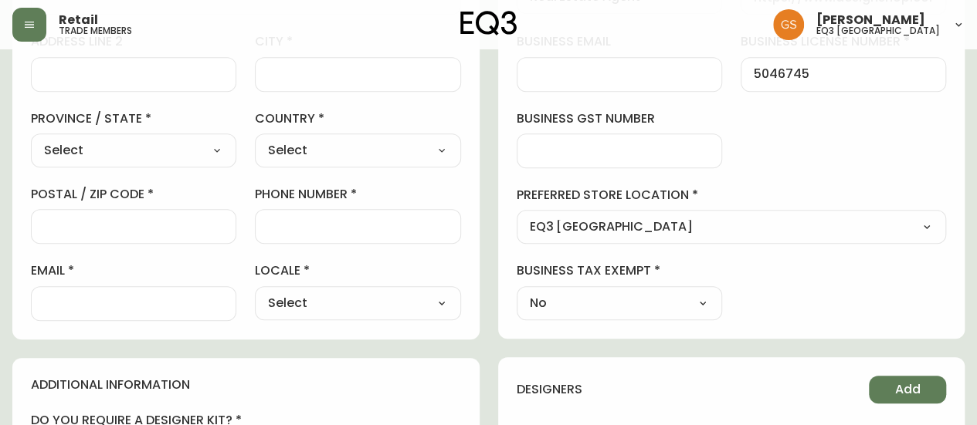
click at [255, 292] on select "Select CA_EN [GEOGRAPHIC_DATA] US_EN" at bounding box center [357, 303] width 205 height 23
type input "CA_EN"
click at [317, 229] on input "phone number" at bounding box center [357, 226] width 179 height 15
click at [285, 227] on input "phone number" at bounding box center [357, 226] width 179 height 15
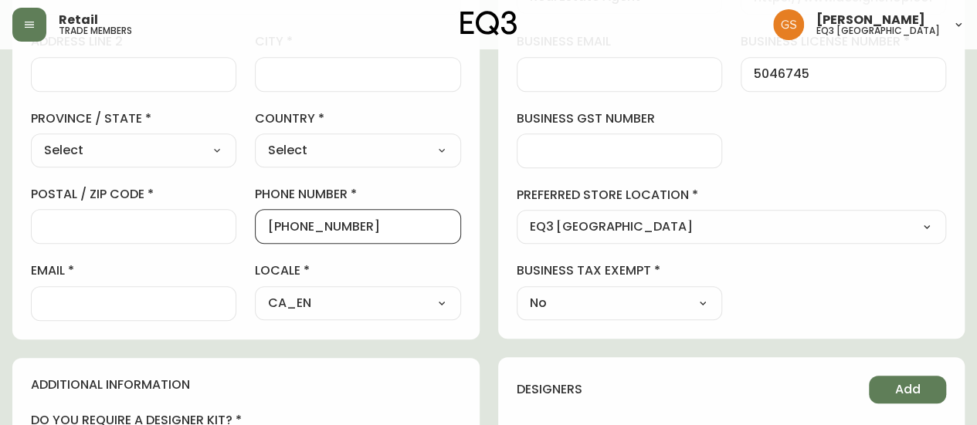
type input "[PHONE_NUMBER]"
click at [464, 200] on div "contact information first name [PERSON_NAME] last name [PERSON_NAME][GEOGRAPHIC…" at bounding box center [245, 83] width 467 height 514
click at [170, 226] on input "postal / zip code" at bounding box center [133, 226] width 179 height 15
click at [233, 107] on div "first name [PERSON_NAME] last name [PERSON_NAME][GEOGRAPHIC_DATA] address addre…" at bounding box center [246, 100] width 430 height 441
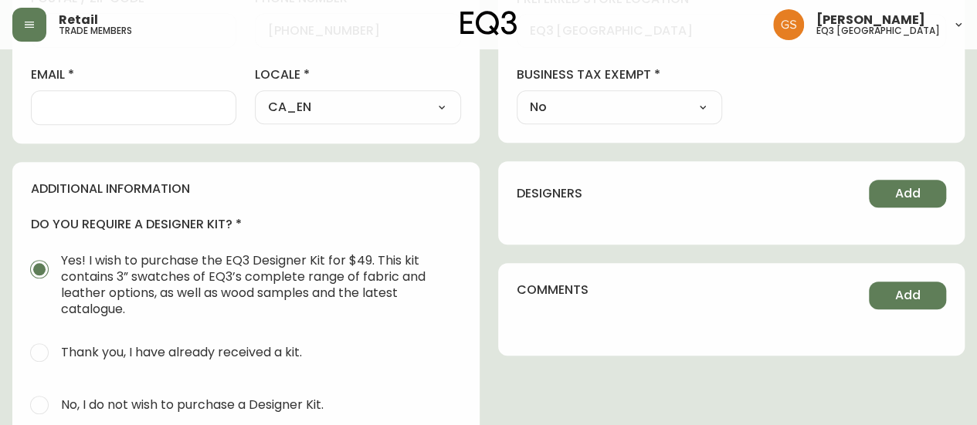
scroll to position [695, 0]
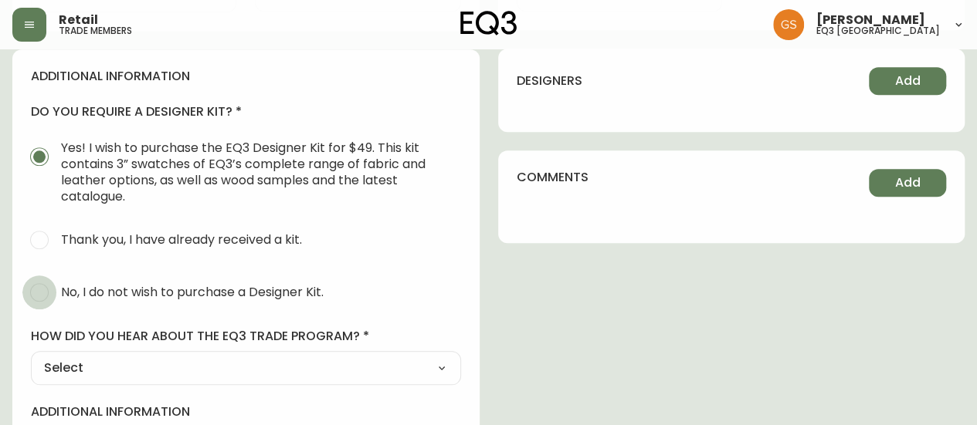
click at [42, 283] on input "No, I do not wish to purchase a Designer Kit." at bounding box center [39, 293] width 34 height 34
radio input "true"
radio input "false"
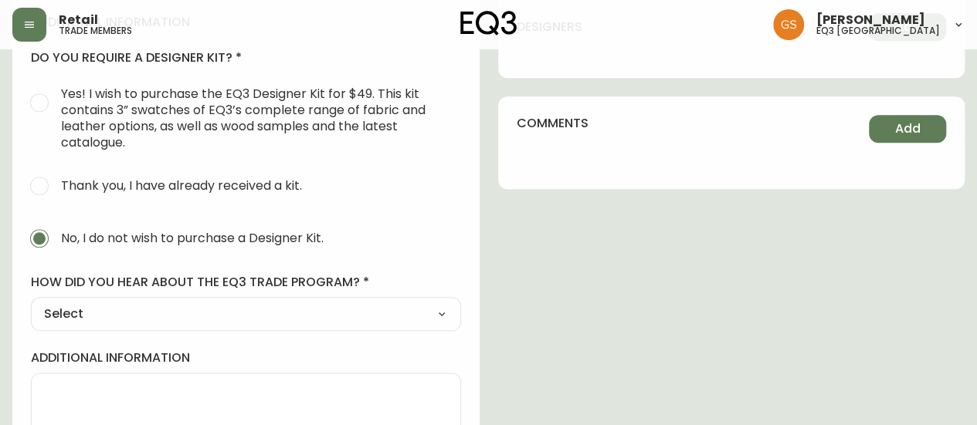
scroll to position [809, 0]
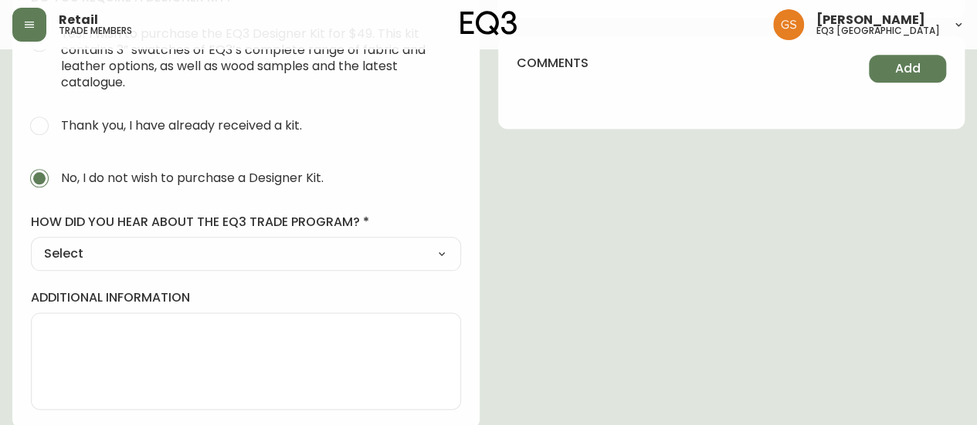
click at [210, 251] on select "Select Social Media Advertisement Trade Show Outreach from a Trade Rep Other" at bounding box center [246, 253] width 430 height 23
select select "Outreach from a Trade Rep"
click at [31, 242] on select "Select Social Media Advertisement Trade Show Outreach from a Trade Rep Other" at bounding box center [246, 253] width 430 height 23
type input "Outreach from a Trade Rep"
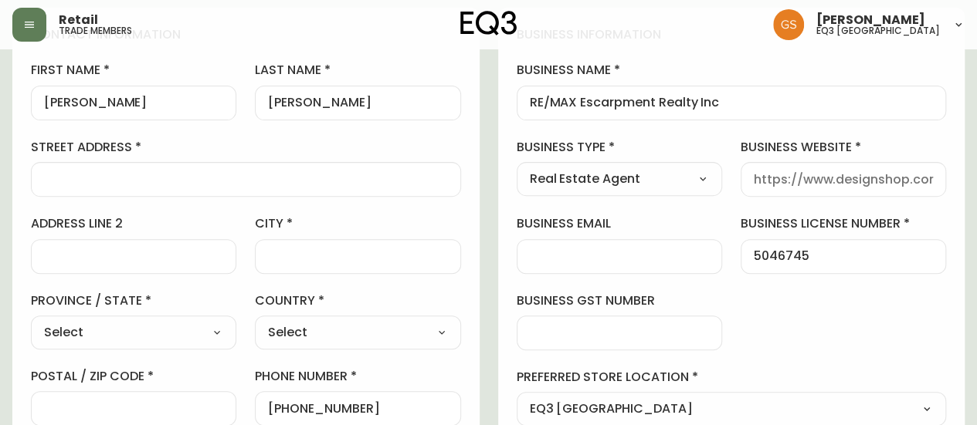
scroll to position [191, 0]
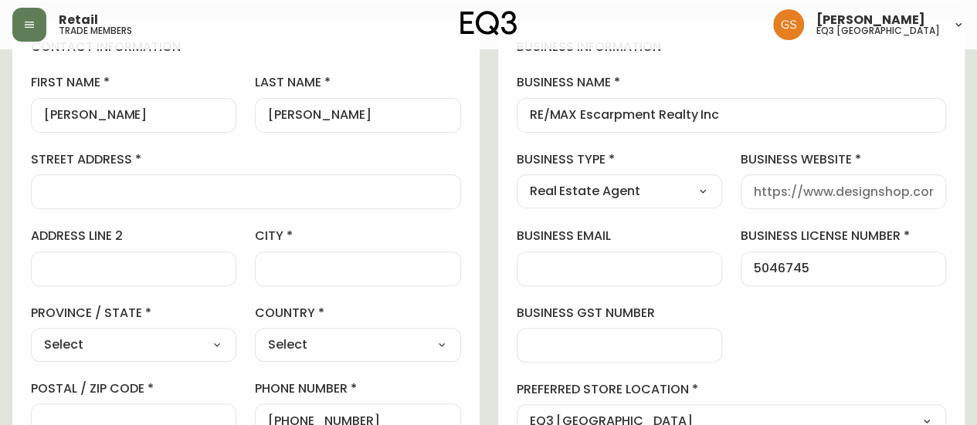
click at [302, 263] on input "city" at bounding box center [357, 269] width 179 height 15
type input "[PERSON_NAME]"
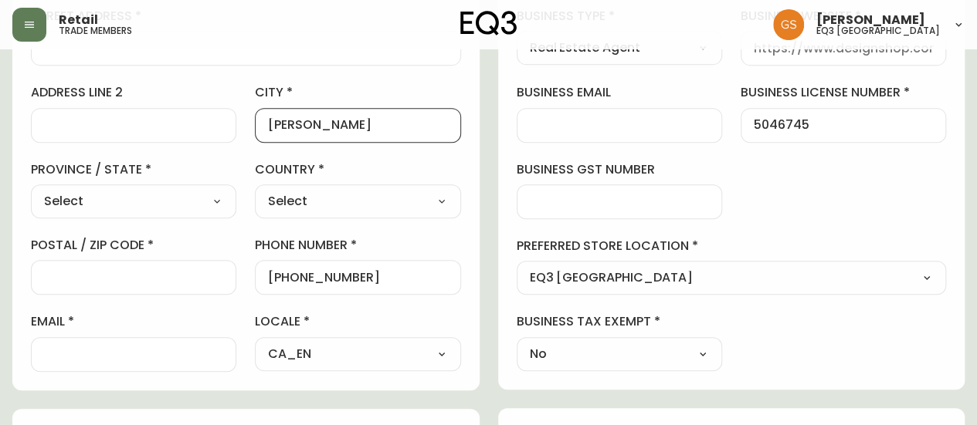
scroll to position [346, 0]
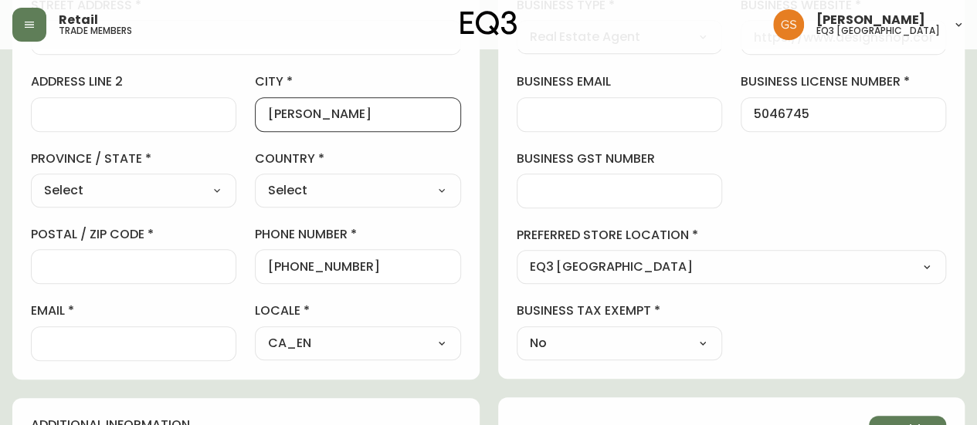
click at [144, 189] on select "Select [GEOGRAPHIC_DATA] [GEOGRAPHIC_DATA] [GEOGRAPHIC_DATA] [GEOGRAPHIC_DATA] …" at bounding box center [133, 190] width 205 height 23
select select "ON"
click at [31, 179] on select "Select [GEOGRAPHIC_DATA] [GEOGRAPHIC_DATA] [GEOGRAPHIC_DATA] [GEOGRAPHIC_DATA] …" at bounding box center [133, 190] width 205 height 23
type input "[GEOGRAPHIC_DATA]"
click at [297, 179] on select "Select [GEOGRAPHIC_DATA] [GEOGRAPHIC_DATA]" at bounding box center [357, 190] width 205 height 23
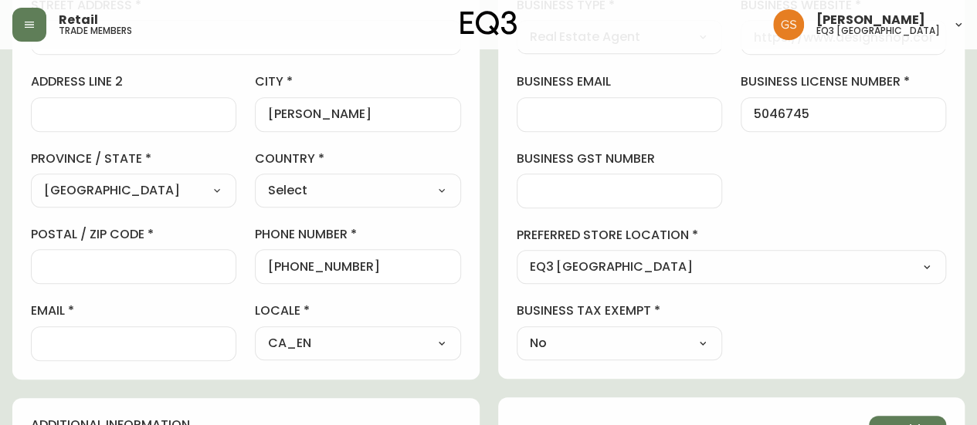
select select "CA"
click at [255, 179] on select "Select [GEOGRAPHIC_DATA] [GEOGRAPHIC_DATA]" at bounding box center [357, 190] width 205 height 23
type input "[GEOGRAPHIC_DATA]"
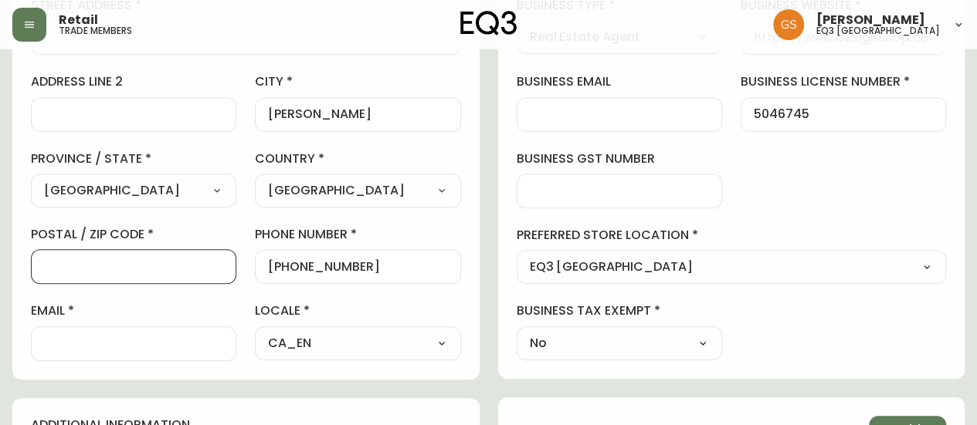
click at [136, 262] on input "postal / zip code" at bounding box center [133, 266] width 179 height 15
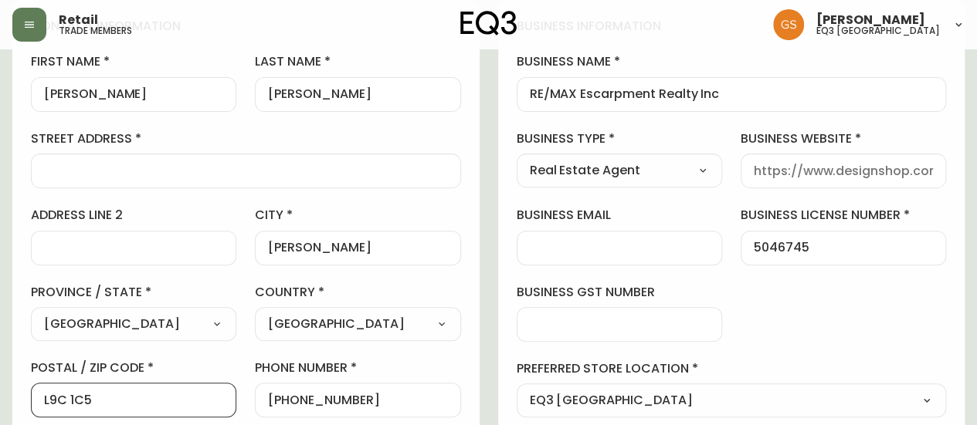
scroll to position [191, 0]
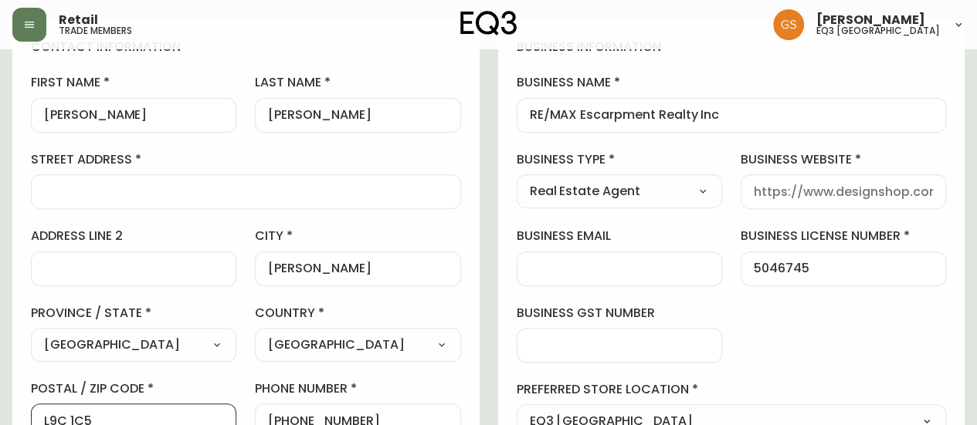
type input "L9C 1C5"
click at [173, 192] on input "street address" at bounding box center [246, 192] width 404 height 15
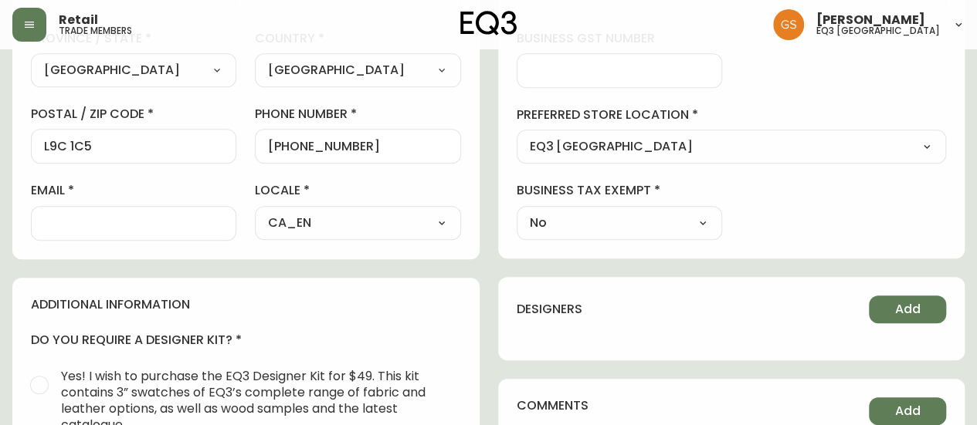
scroll to position [500, 0]
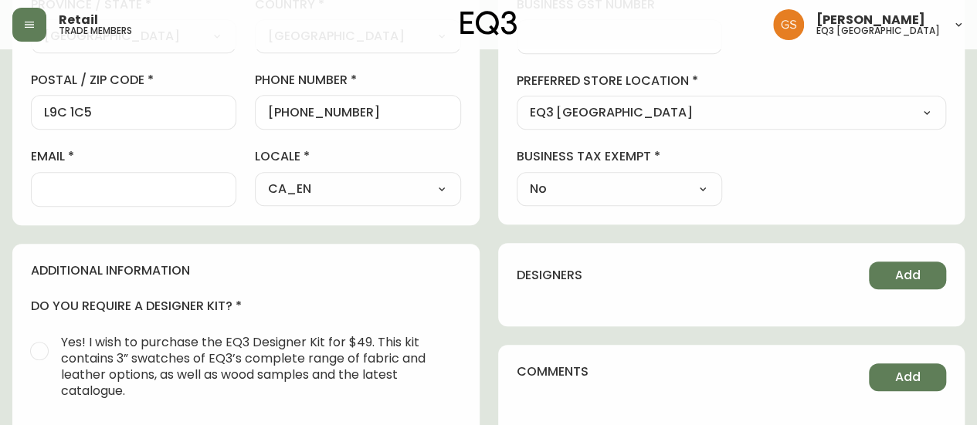
type input "[STREET_ADDRESS]"
click at [88, 182] on input "email" at bounding box center [133, 189] width 179 height 15
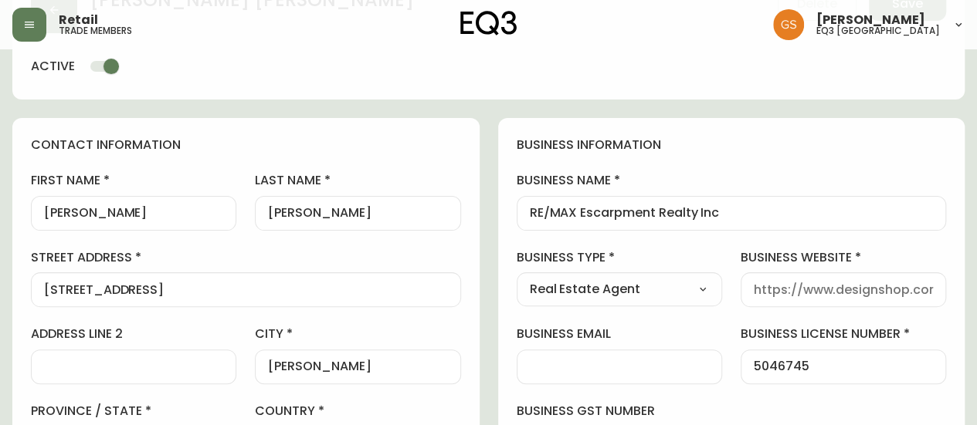
scroll to position [114, 0]
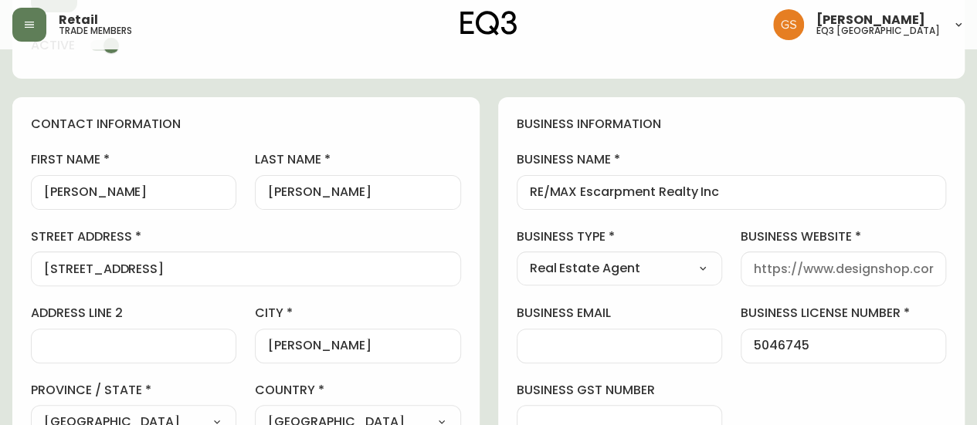
type input "[PERSON_NAME][EMAIL_ADDRESS][DOMAIN_NAME]"
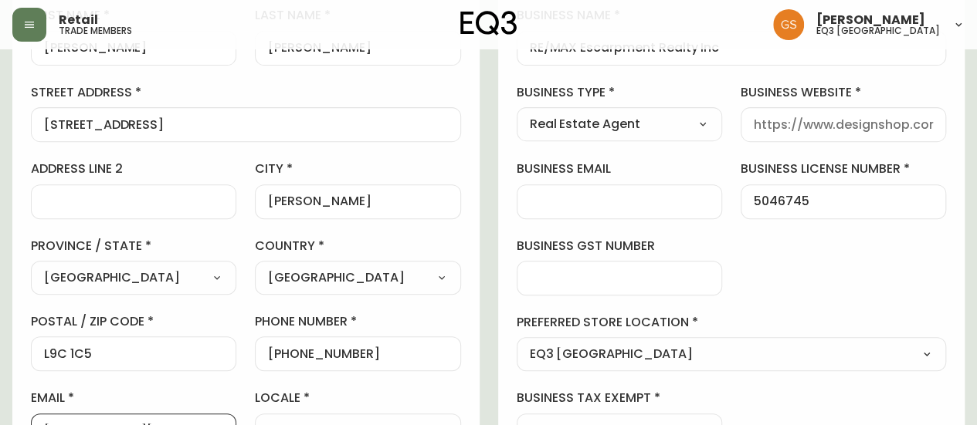
scroll to position [269, 0]
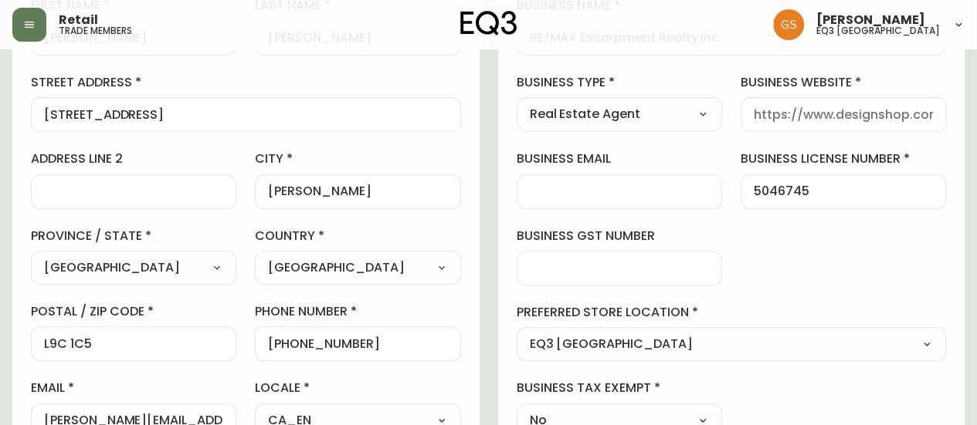
click at [749, 118] on div at bounding box center [842, 114] width 205 height 35
paste input "mcrealtyinc"
click at [755, 115] on input "mcrealtyinc" at bounding box center [842, 114] width 179 height 15
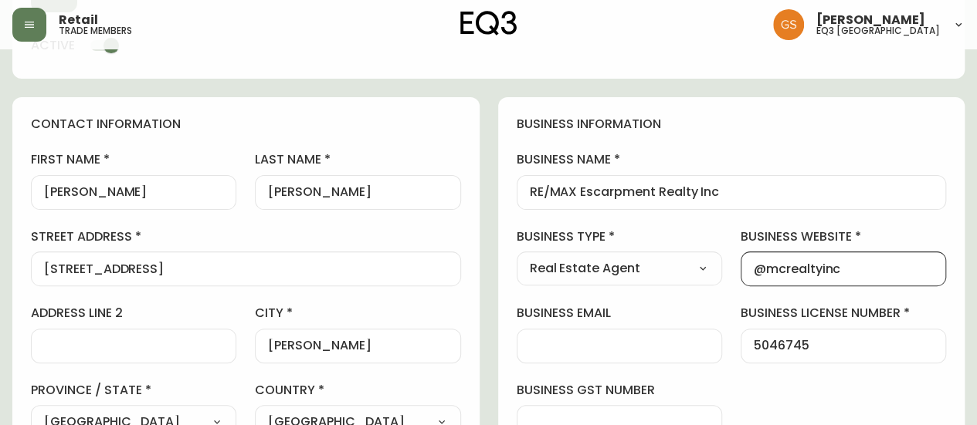
scroll to position [0, 0]
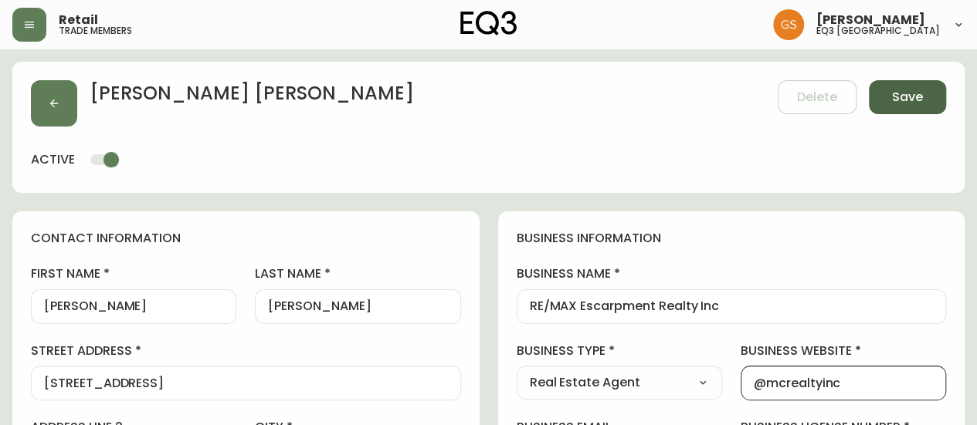
type input "@mcrealtyinc"
click at [918, 86] on button "Save" at bounding box center [906, 97] width 77 height 34
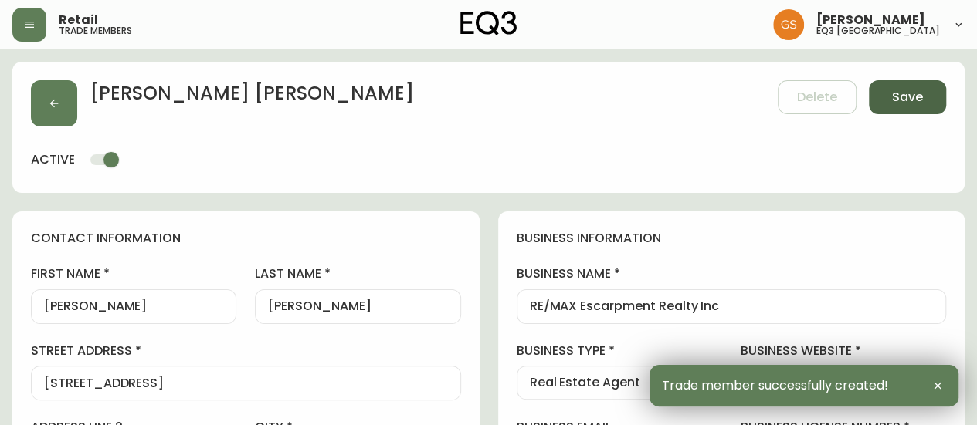
type input "[PHONE_NUMBER]"
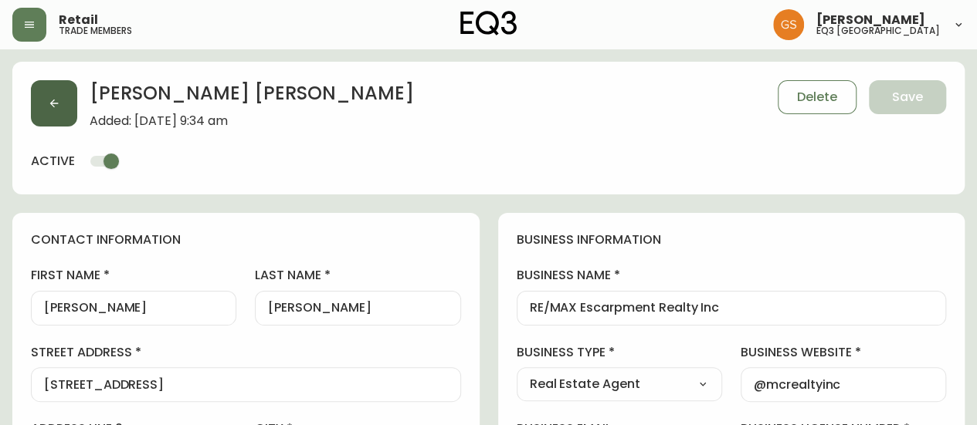
click at [62, 103] on button "button" at bounding box center [54, 103] width 46 height 46
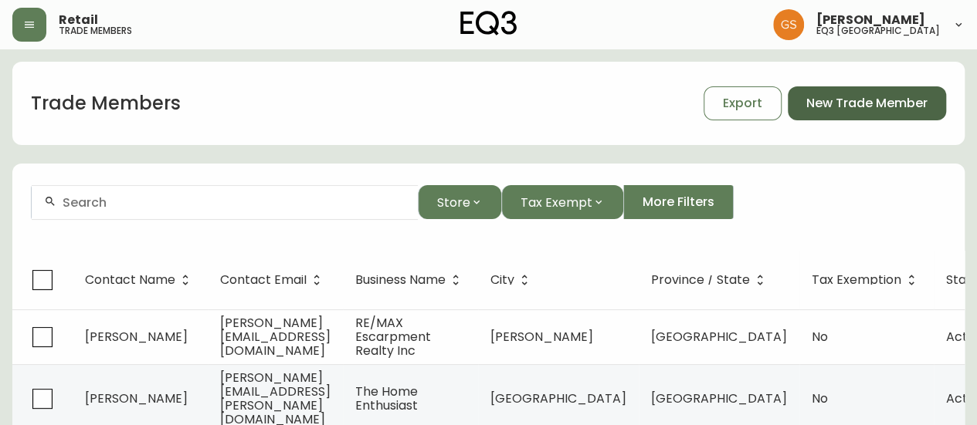
click at [848, 100] on span "New Trade Member" at bounding box center [866, 103] width 121 height 17
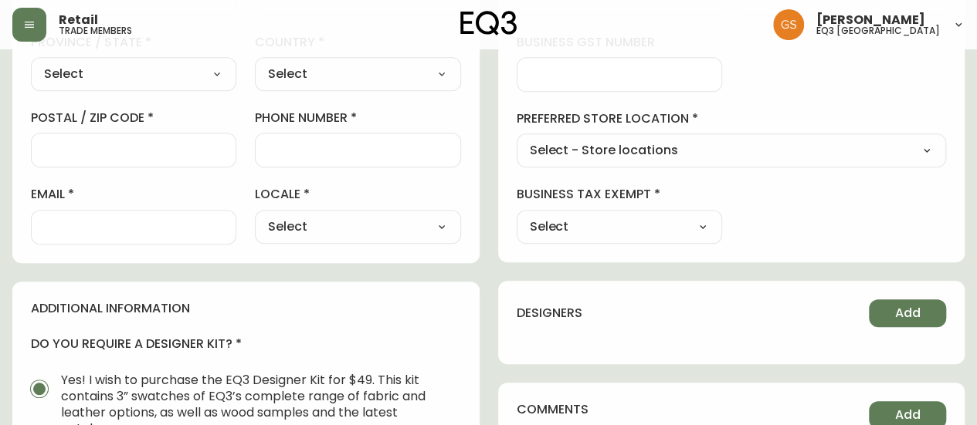
scroll to position [463, 0]
click at [171, 225] on input "email" at bounding box center [133, 226] width 179 height 15
paste input "[DOMAIN_NAME][EMAIL_ADDRESS][DOMAIN_NAME]"
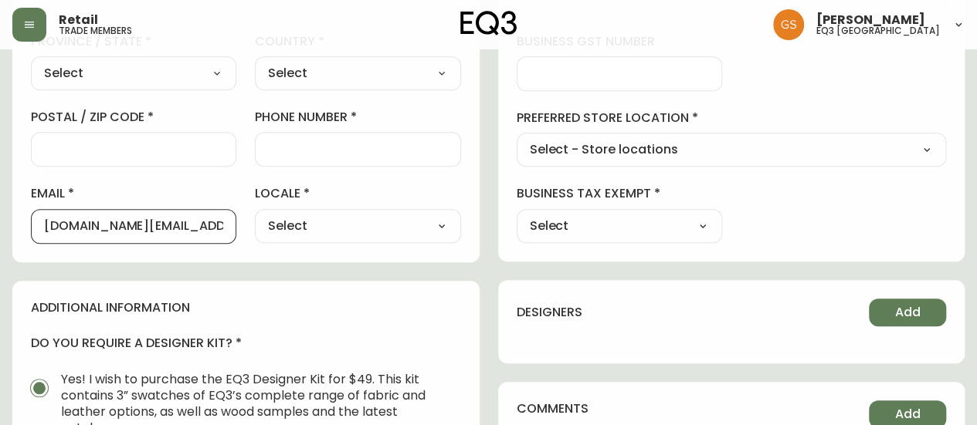
scroll to position [0, 13]
type input "[DOMAIN_NAME][EMAIL_ADDRESS][DOMAIN_NAME]"
click at [296, 225] on select "Select CA_EN [GEOGRAPHIC_DATA] US_EN" at bounding box center [357, 226] width 205 height 23
select select "CA_EN"
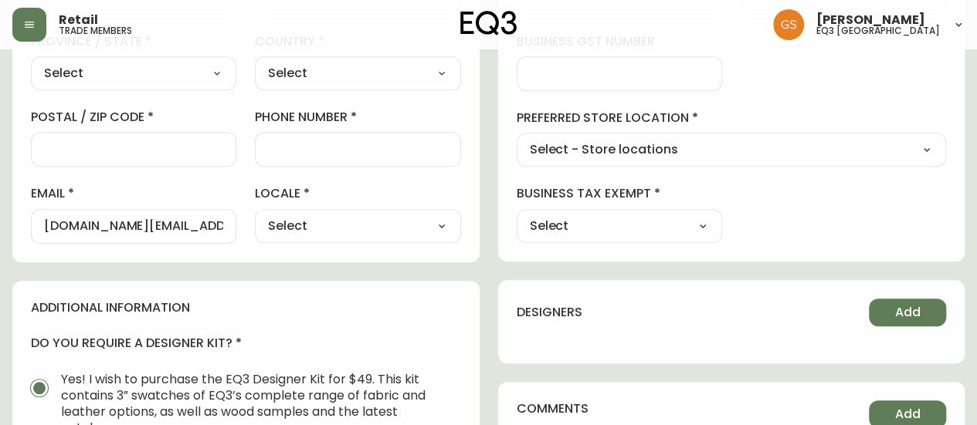
click at [255, 215] on select "Select CA_EN [GEOGRAPHIC_DATA] US_EN" at bounding box center [357, 226] width 205 height 23
type input "CA_EN"
click at [577, 226] on select "Select Yes No" at bounding box center [618, 226] width 205 height 23
select select "false"
click at [516, 215] on select "Select Yes No" at bounding box center [618, 226] width 205 height 23
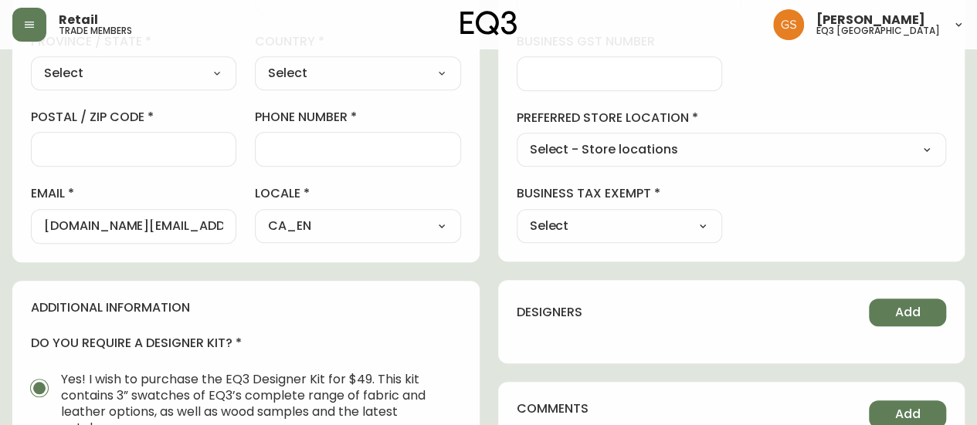
type input "No"
click at [658, 154] on select "Select - Store locations EQ3 [GEOGRAPHIC_DATA] EQ3 [GEOGRAPHIC_DATA] [GEOGRAPHI…" at bounding box center [731, 150] width 430 height 23
select select "cjw10z96q005b6gs00r6w7pwt"
click at [516, 139] on select "Select - Store locations EQ3 [GEOGRAPHIC_DATA] EQ3 [GEOGRAPHIC_DATA] [GEOGRAPHI…" at bounding box center [731, 150] width 430 height 23
type input "EQ3 [GEOGRAPHIC_DATA]"
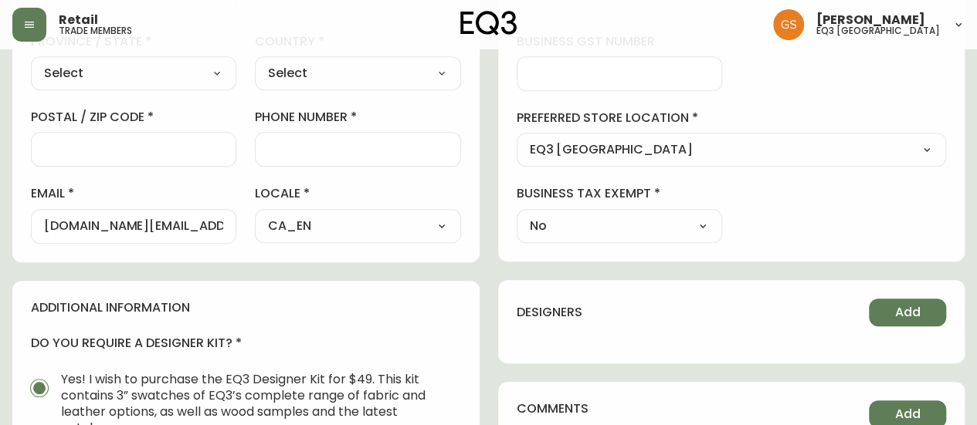
scroll to position [309, 0]
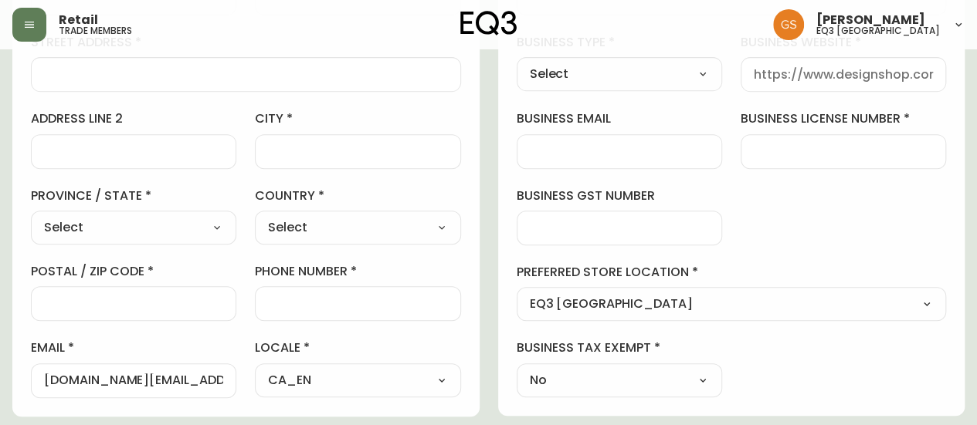
click at [758, 137] on div at bounding box center [842, 151] width 205 height 35
type input "-"
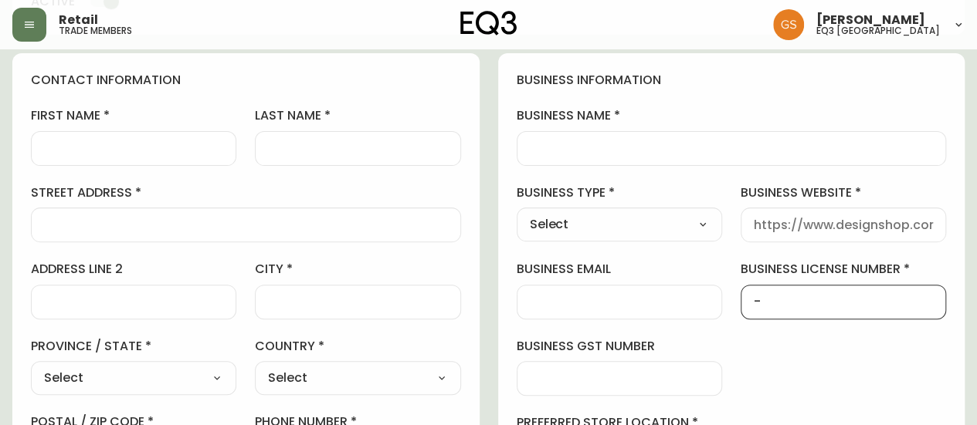
scroll to position [154, 0]
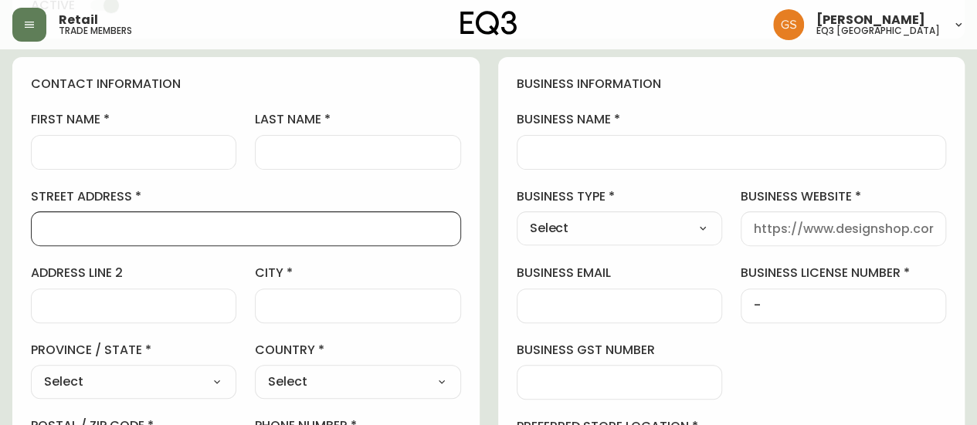
click at [139, 232] on input "street address" at bounding box center [246, 229] width 404 height 15
paste input "[STREET_ADDRESS]"
type input "[STREET_ADDRESS]"
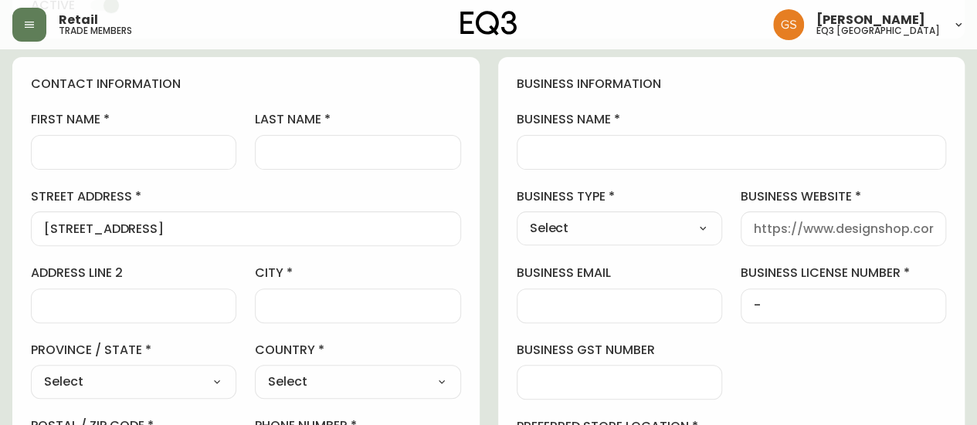
click at [147, 143] on div at bounding box center [133, 152] width 205 height 35
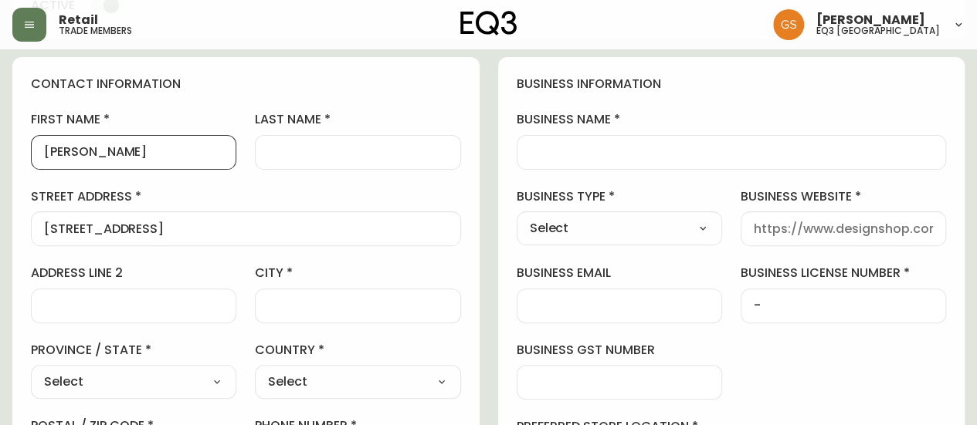
type input "[PERSON_NAME]"
click at [283, 159] on input "last name" at bounding box center [357, 152] width 179 height 15
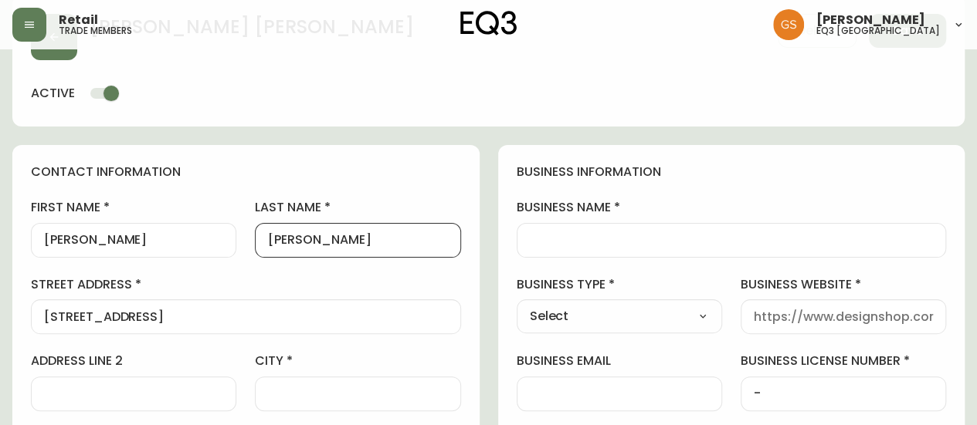
scroll to position [144, 0]
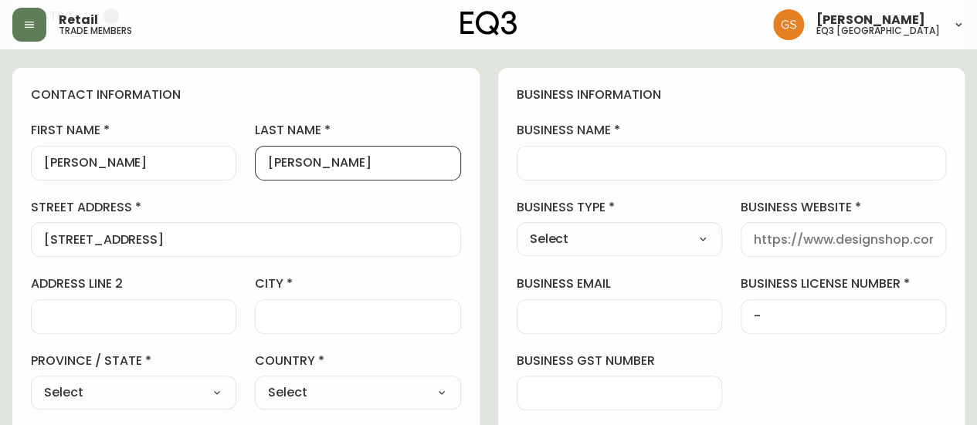
type input "[PERSON_NAME]"
click at [557, 225] on div "Select Interior Designer Architect Home Builder Contractor Real Estate Agent Ho…" at bounding box center [618, 239] width 205 height 34
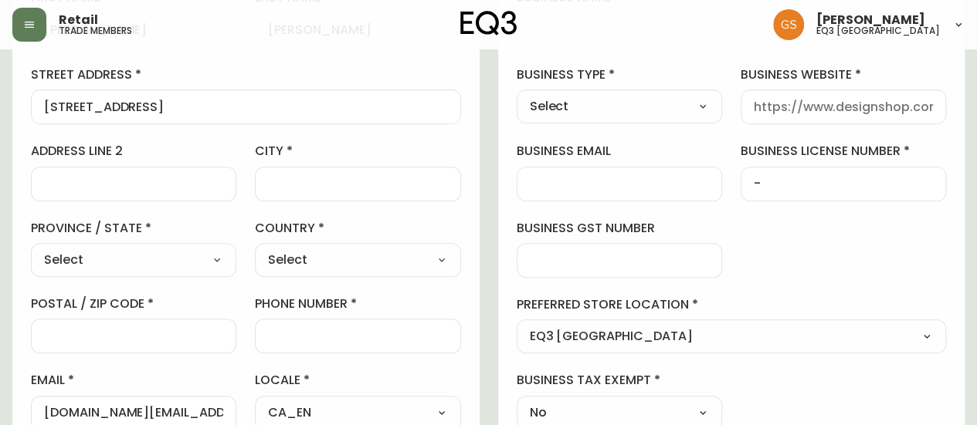
scroll to position [298, 0]
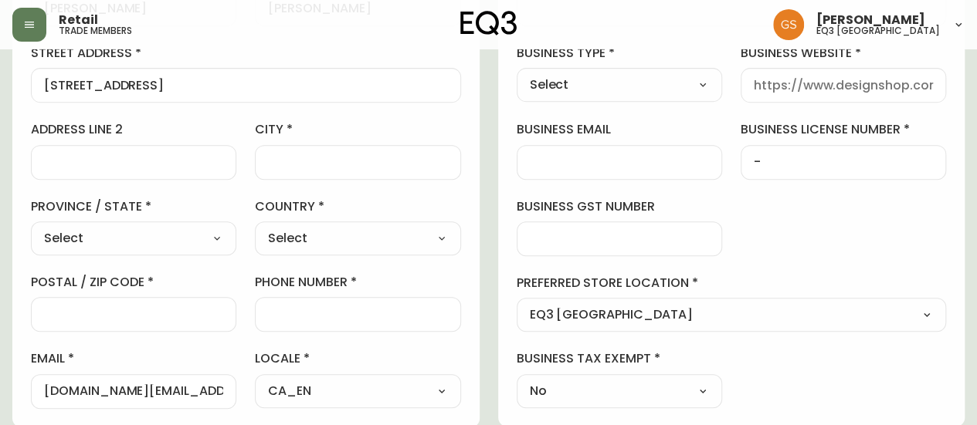
click at [353, 237] on select "Select [GEOGRAPHIC_DATA] [GEOGRAPHIC_DATA]" at bounding box center [357, 238] width 205 height 23
select select "CA"
click at [255, 227] on select "Select [GEOGRAPHIC_DATA] [GEOGRAPHIC_DATA]" at bounding box center [357, 238] width 205 height 23
type input "[GEOGRAPHIC_DATA]"
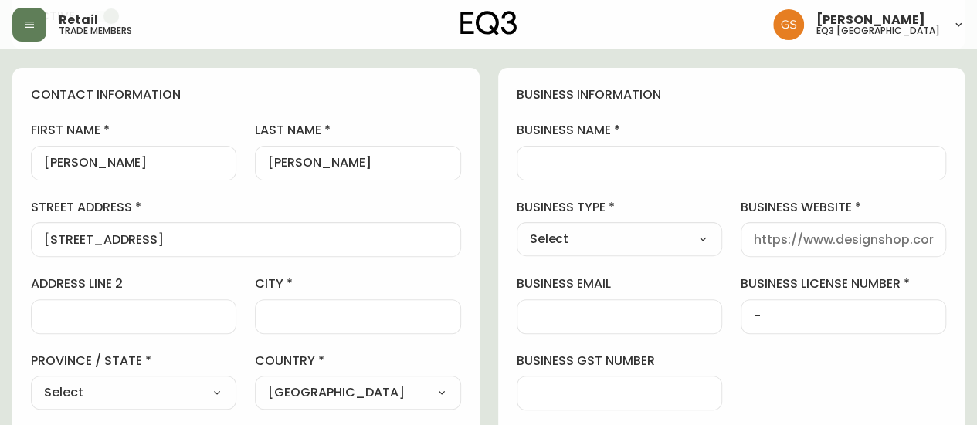
scroll to position [221, 0]
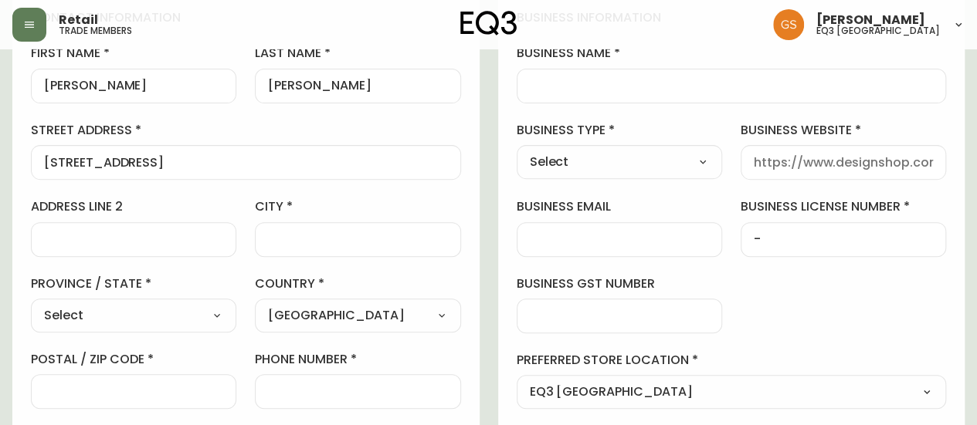
click at [303, 232] on input "city" at bounding box center [357, 239] width 179 height 15
type input "OAKVILLE"
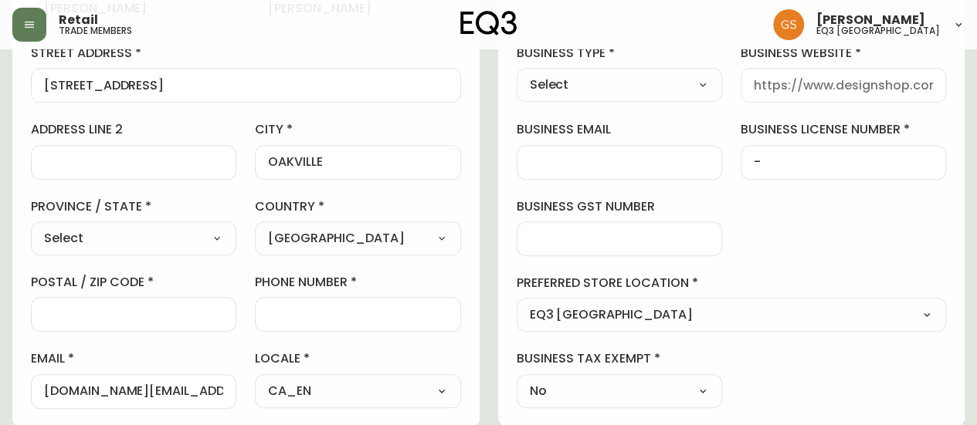
click at [121, 240] on select "Select [GEOGRAPHIC_DATA] [GEOGRAPHIC_DATA] [GEOGRAPHIC_DATA] [GEOGRAPHIC_DATA] …" at bounding box center [133, 238] width 205 height 23
click at [120, 238] on select "Select [GEOGRAPHIC_DATA] [GEOGRAPHIC_DATA] [GEOGRAPHIC_DATA] [GEOGRAPHIC_DATA] …" at bounding box center [133, 238] width 205 height 23
select select "ON"
click at [31, 227] on select "Select [GEOGRAPHIC_DATA] [GEOGRAPHIC_DATA] [GEOGRAPHIC_DATA] [GEOGRAPHIC_DATA] …" at bounding box center [133, 238] width 205 height 23
type input "[GEOGRAPHIC_DATA]"
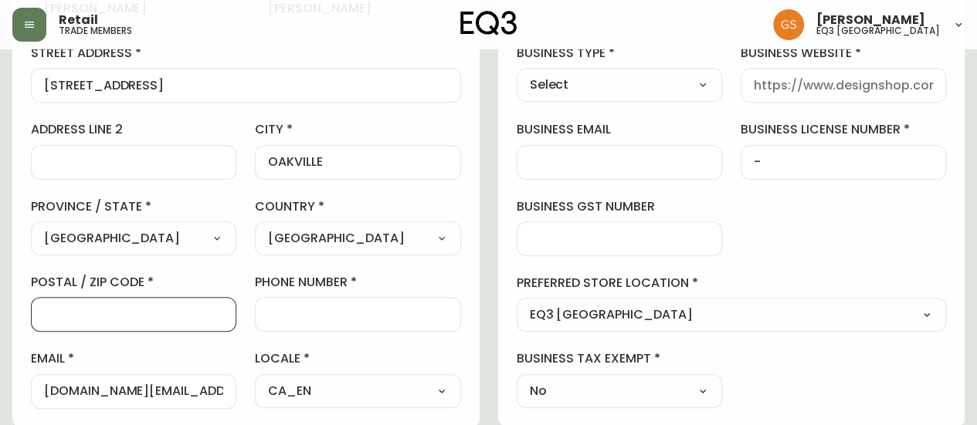
click at [133, 307] on input "postal / zip code" at bounding box center [133, 314] width 179 height 15
paste input "L6K 1B3"
type input "L6K 1B3"
click at [367, 315] on input "phone number" at bounding box center [357, 314] width 179 height 15
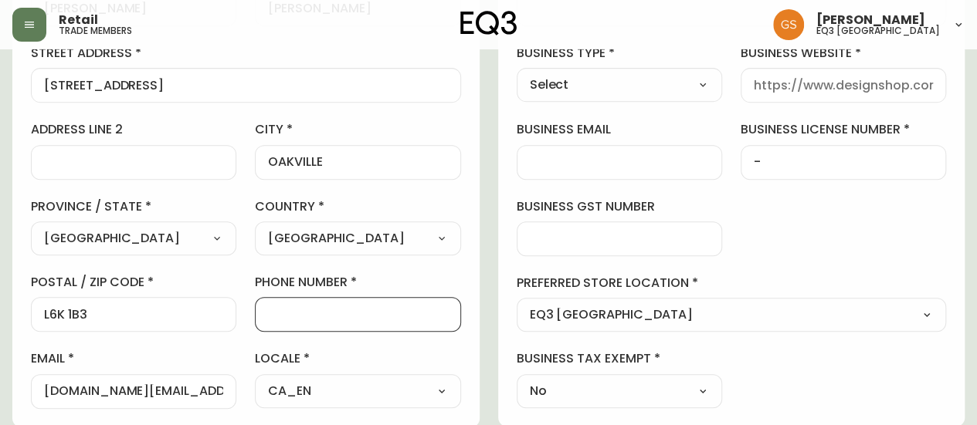
paste input "[PHONE_NUMBER]"
click at [327, 307] on input "[PHONE_NUMBER]" at bounding box center [357, 314] width 179 height 15
type input "[PHONE_NUMBER]"
click at [585, 242] on input "business gst number" at bounding box center [619, 239] width 179 height 15
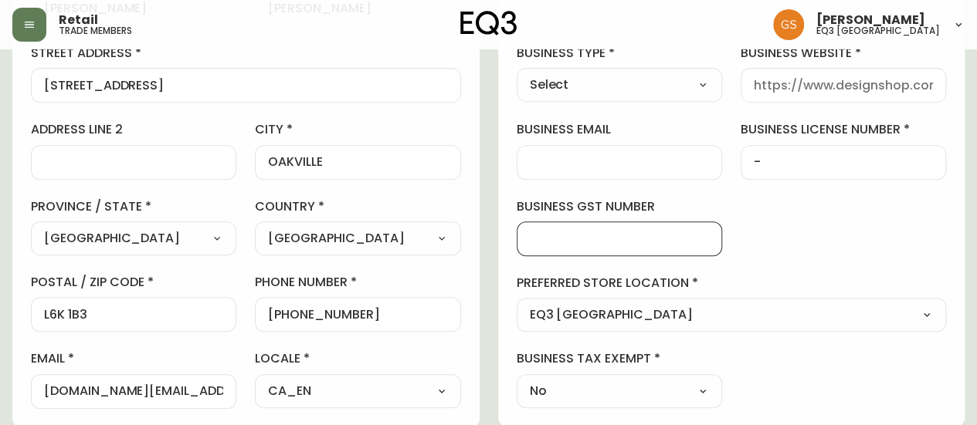
click at [736, 191] on div "business information business name business type Select Select Interior Designe…" at bounding box center [731, 170] width 467 height 513
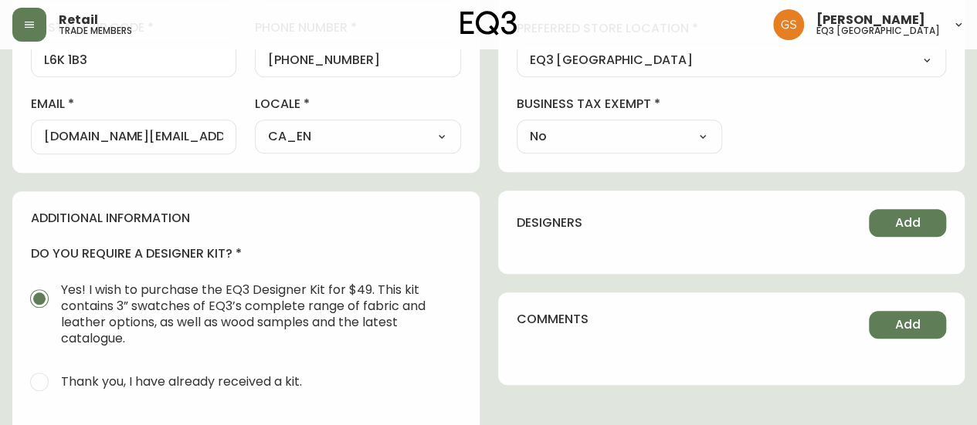
scroll to position [684, 0]
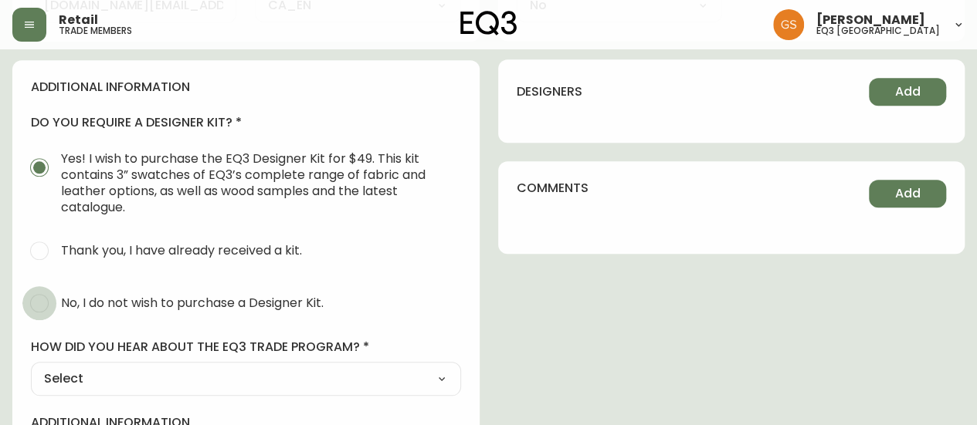
drag, startPoint x: 43, startPoint y: 300, endPoint x: 53, endPoint y: 302, distance: 10.2
click at [42, 300] on input "No, I do not wish to purchase a Designer Kit." at bounding box center [39, 303] width 34 height 34
radio input "true"
radio input "false"
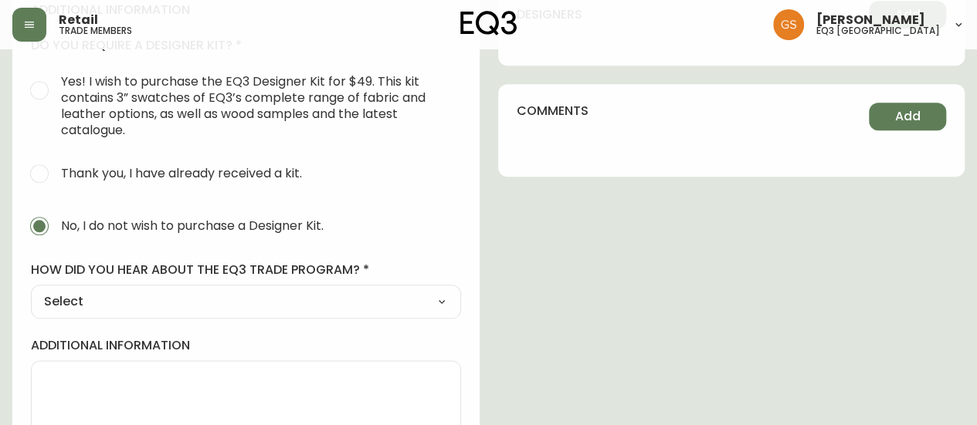
click at [266, 295] on select "Select Social Media Advertisement Trade Show Outreach from a Trade Rep Other" at bounding box center [246, 301] width 430 height 23
click at [335, 300] on select "Select Social Media Advertisement Trade Show Outreach from a Trade Rep Other" at bounding box center [246, 301] width 430 height 23
click at [245, 300] on select "Select Social Media Advertisement Trade Show Outreach from a Trade Rep Other" at bounding box center [246, 301] width 430 height 23
click at [284, 291] on select "Select Social Media Advertisement Trade Show Outreach from a Trade Rep Other" at bounding box center [246, 301] width 430 height 23
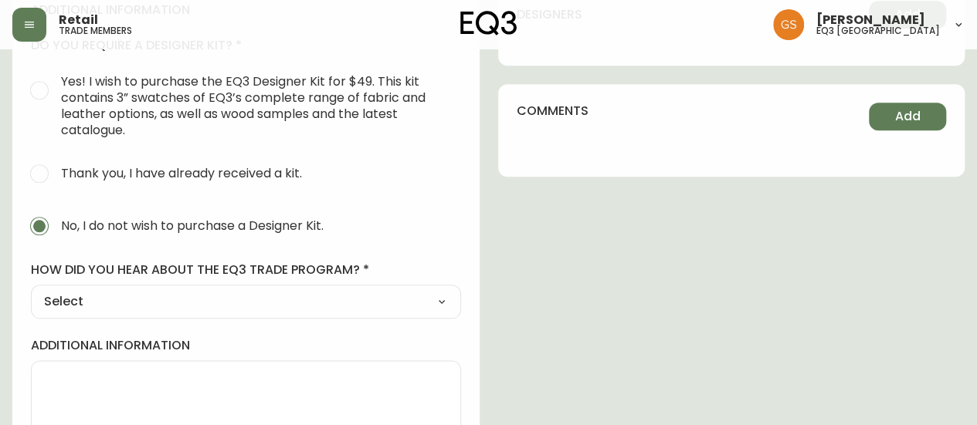
select select "Other"
click at [31, 290] on select "Select Social Media Advertisement Trade Show Outreach from a Trade Rep Other" at bounding box center [246, 301] width 430 height 23
type input "Other"
click at [111, 367] on div at bounding box center [246, 378] width 430 height 35
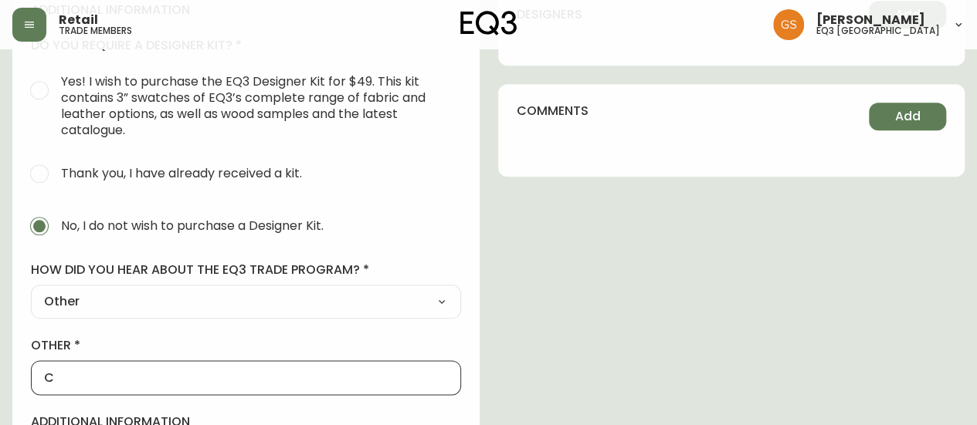
type input "Call in"
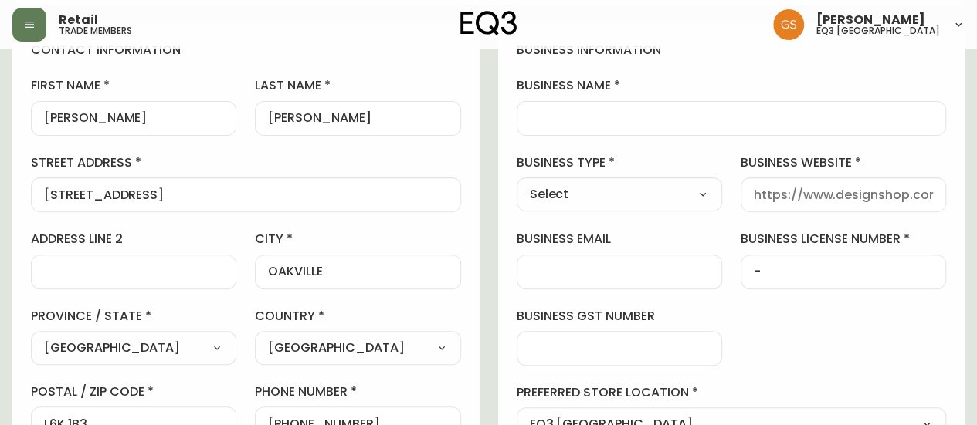
scroll to position [221, 0]
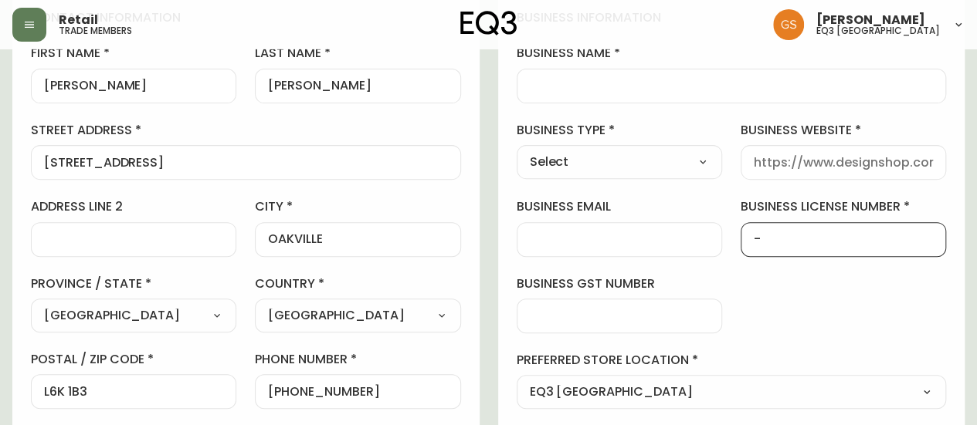
click at [771, 239] on input "-" at bounding box center [842, 239] width 179 height 15
paste input "271163131"
type input "271163131"
click at [564, 300] on div at bounding box center [618, 316] width 205 height 35
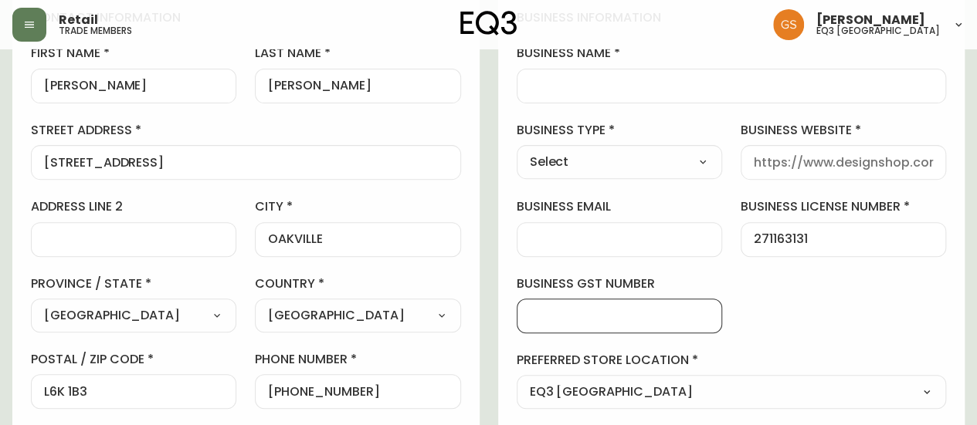
paste input "RT0001 79131 2689"
type input "RT0001 79131 2689"
drag, startPoint x: 753, startPoint y: 158, endPoint x: 767, endPoint y: 155, distance: 14.2
click at [753, 157] on input "business website" at bounding box center [842, 162] width 179 height 15
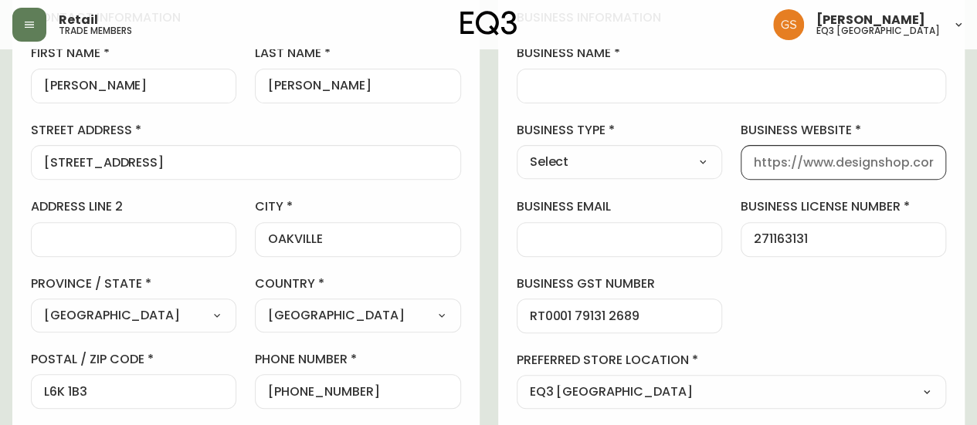
paste input "[URL][DOMAIN_NAME]"
type input "[URL][DOMAIN_NAME]"
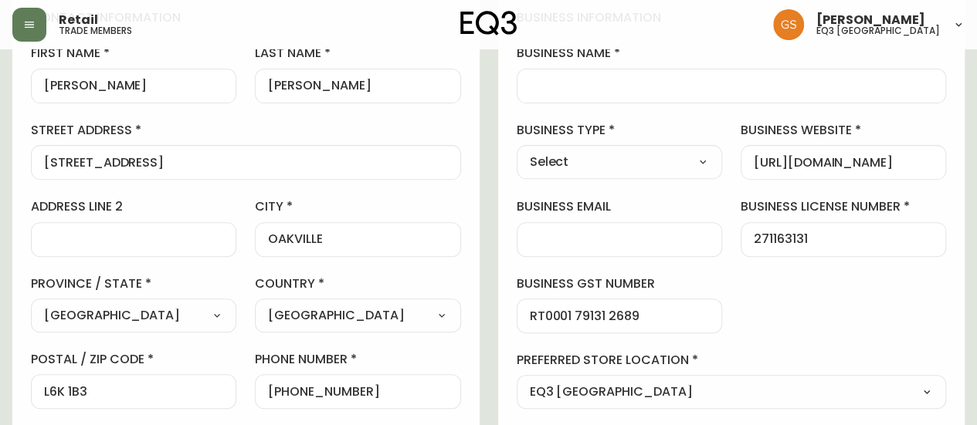
click at [615, 160] on select "Select Interior Designer Architect Home Builder Contractor Real Estate Agent Ho…" at bounding box center [618, 162] width 205 height 23
select select "Other"
click at [516, 151] on select "Select Interior Designer Architect Home Builder Contractor Real Estate Agent Ho…" at bounding box center [618, 162] width 205 height 23
type input "Other"
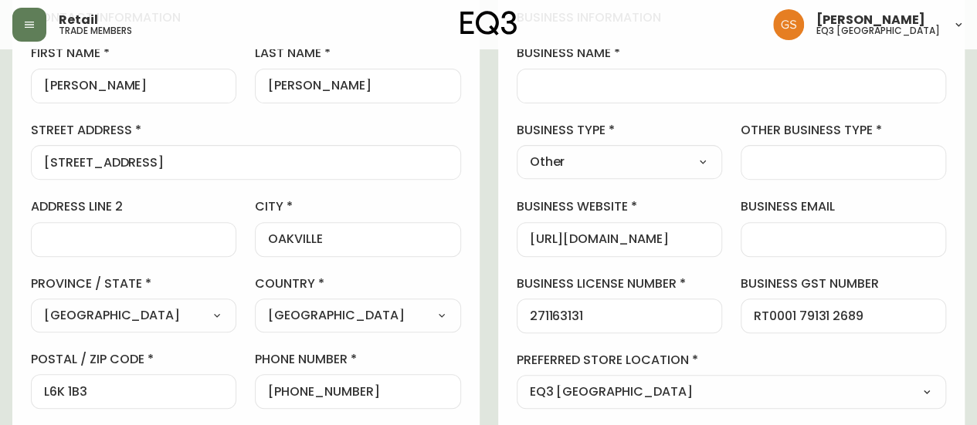
click at [767, 162] on input "other business type" at bounding box center [842, 162] width 179 height 15
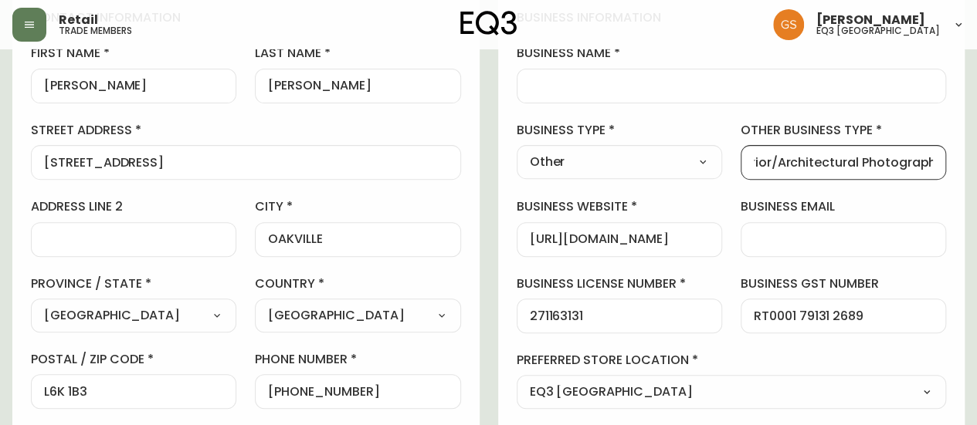
scroll to position [0, 34]
type input "Interior/Architectural Photography"
click at [723, 120] on div "business information business name business type Other Select Interior Designer…" at bounding box center [731, 247] width 467 height 513
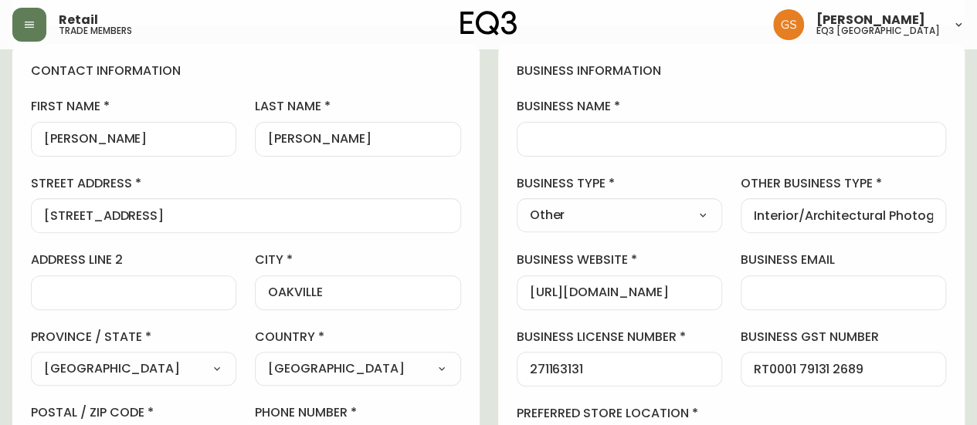
scroll to position [144, 0]
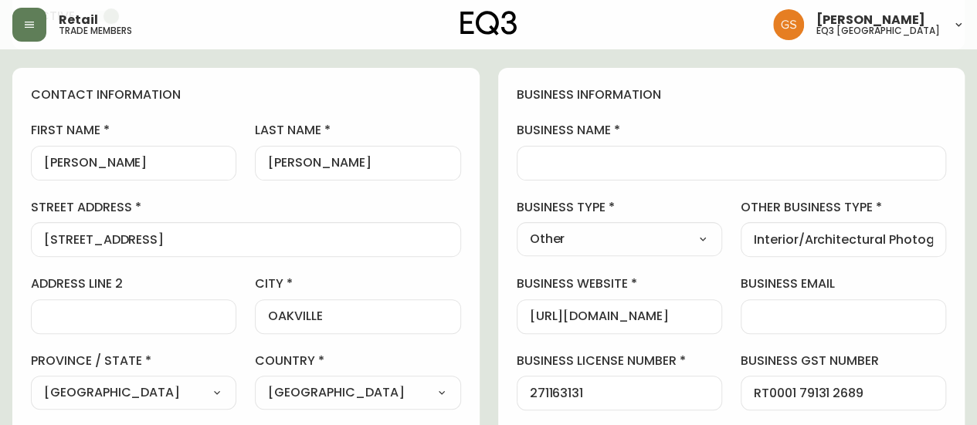
click at [123, 157] on input "[PERSON_NAME]" at bounding box center [133, 163] width 179 height 15
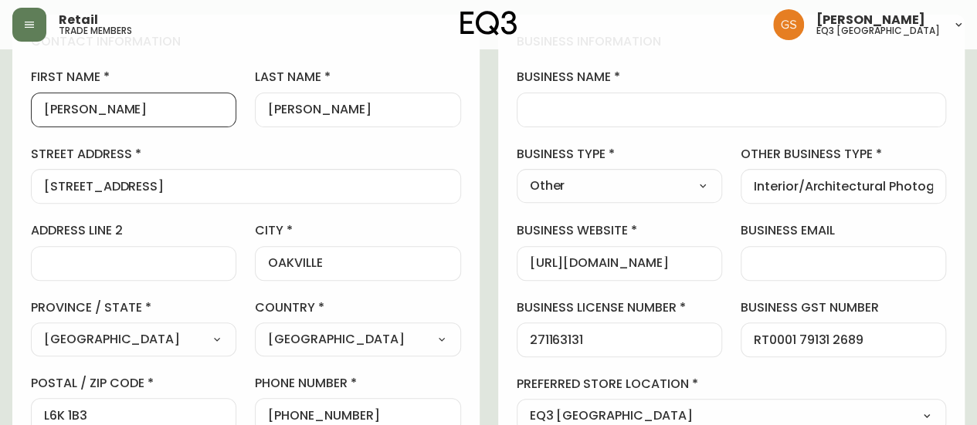
scroll to position [221, 0]
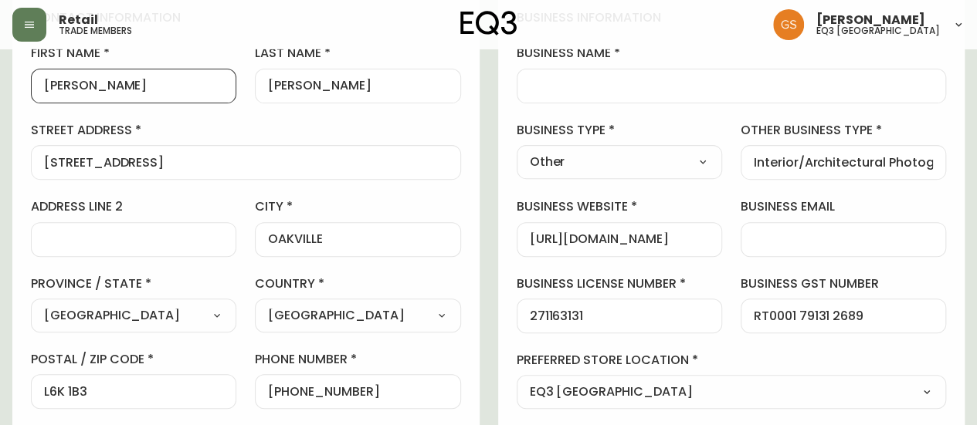
type input "[PERSON_NAME]"
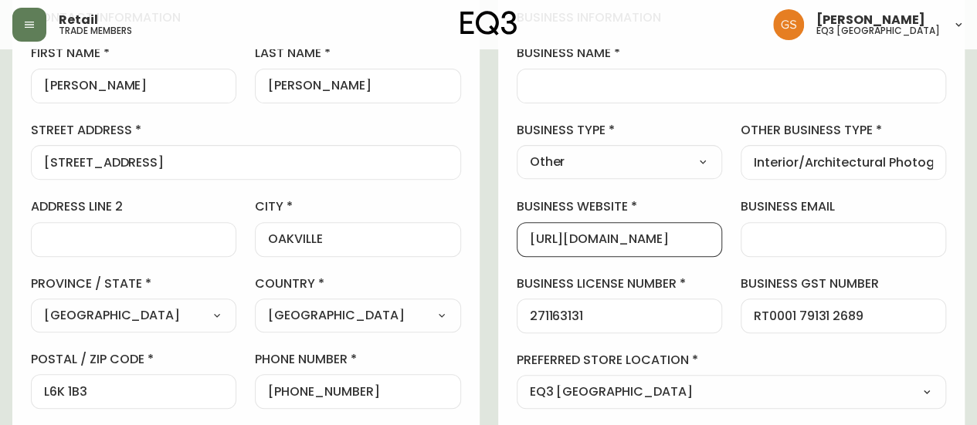
scroll to position [0, 0]
drag, startPoint x: 696, startPoint y: 237, endPoint x: 508, endPoint y: 243, distance: 188.5
click at [508, 243] on div "business information business name business type Other Select Interior Designer…" at bounding box center [731, 247] width 467 height 513
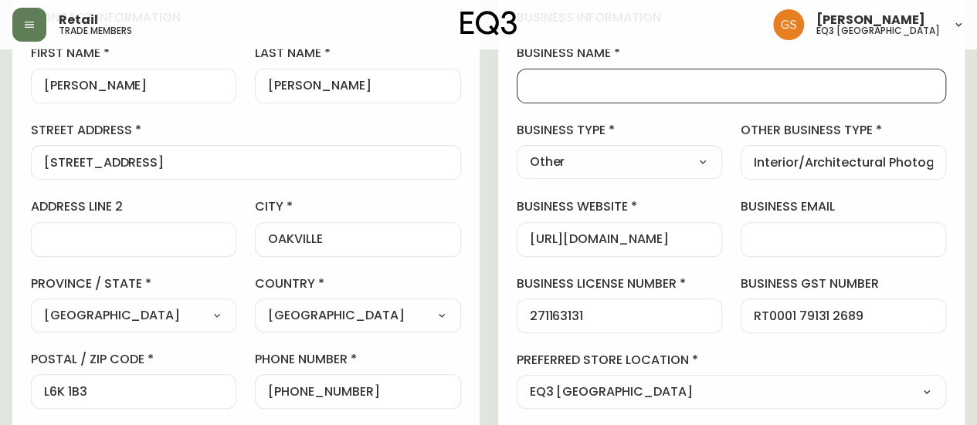
click at [625, 86] on input "business name" at bounding box center [732, 86] width 404 height 15
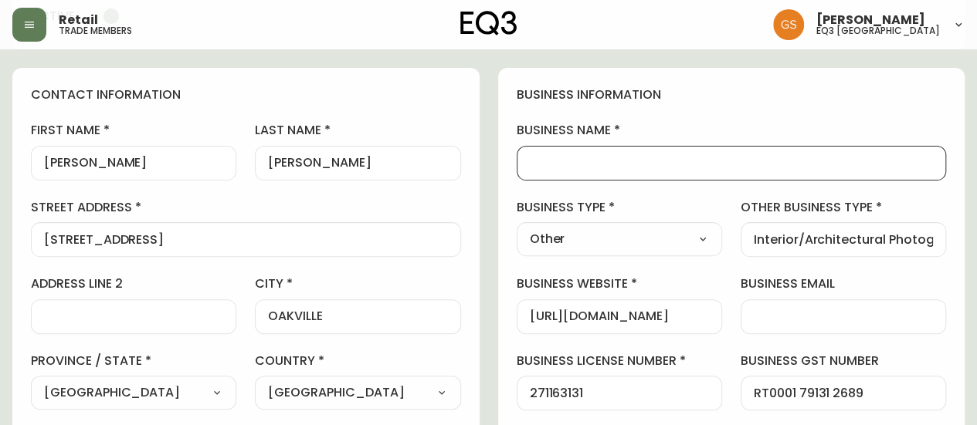
paste input "[PERSON_NAME]"
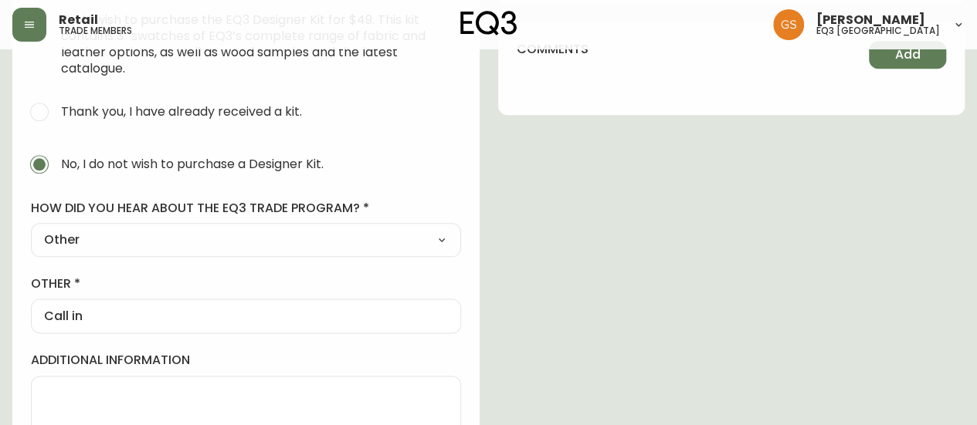
scroll to position [885, 0]
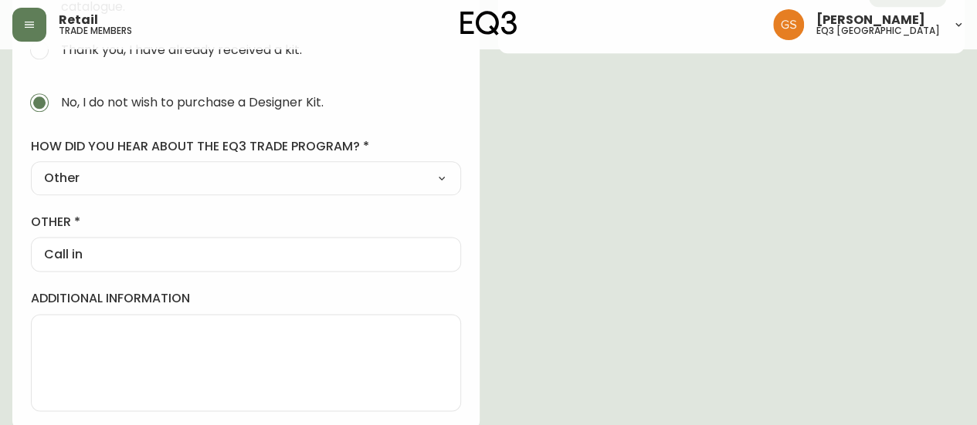
type input "[PERSON_NAME] Photography"
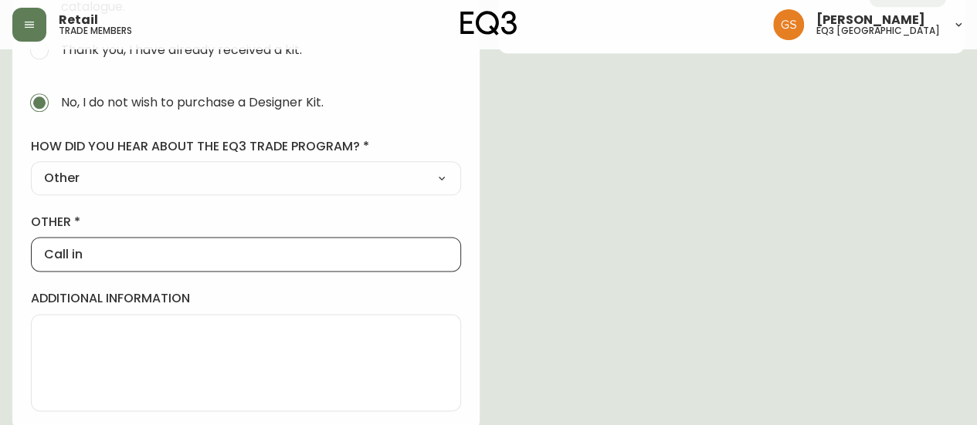
click at [350, 256] on input "Call in" at bounding box center [246, 254] width 404 height 15
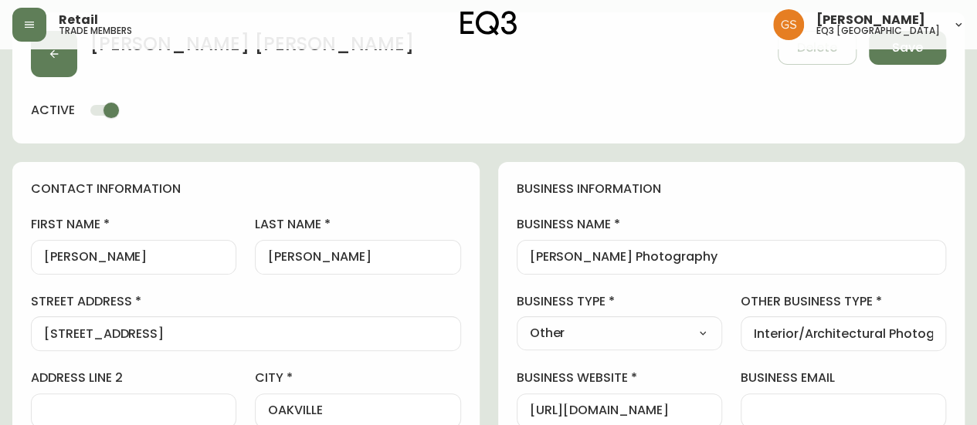
scroll to position [0, 0]
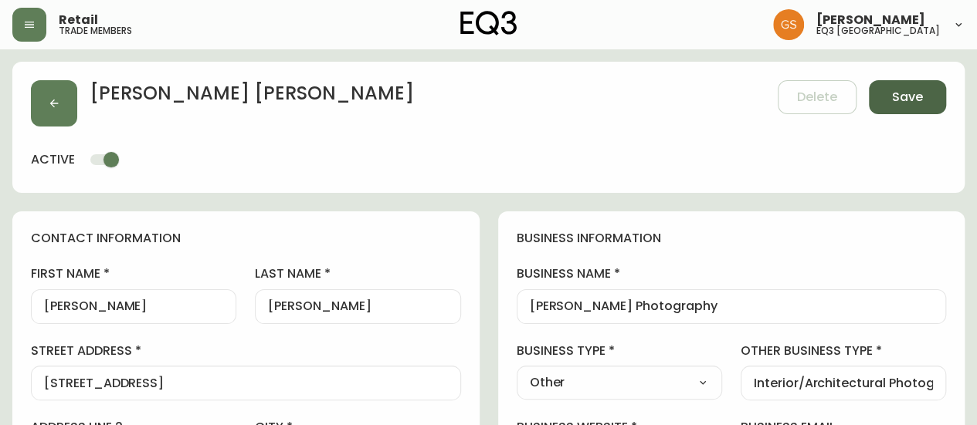
click at [923, 93] on button "Save" at bounding box center [906, 97] width 77 height 34
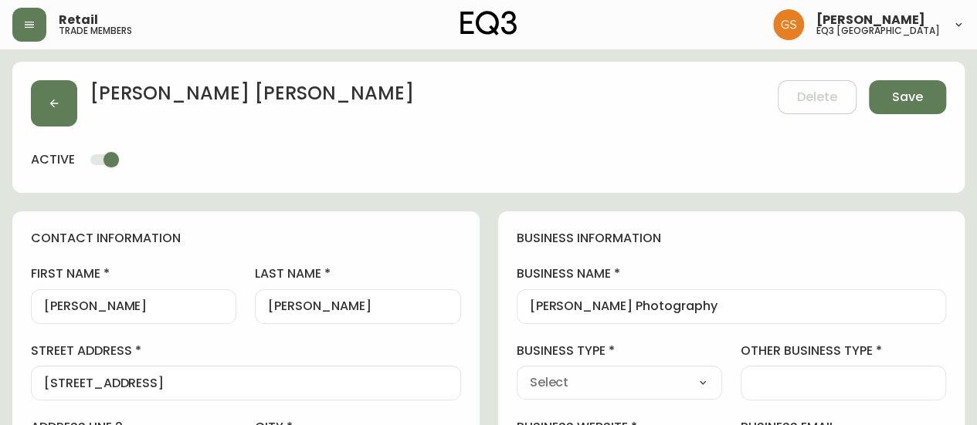
select select
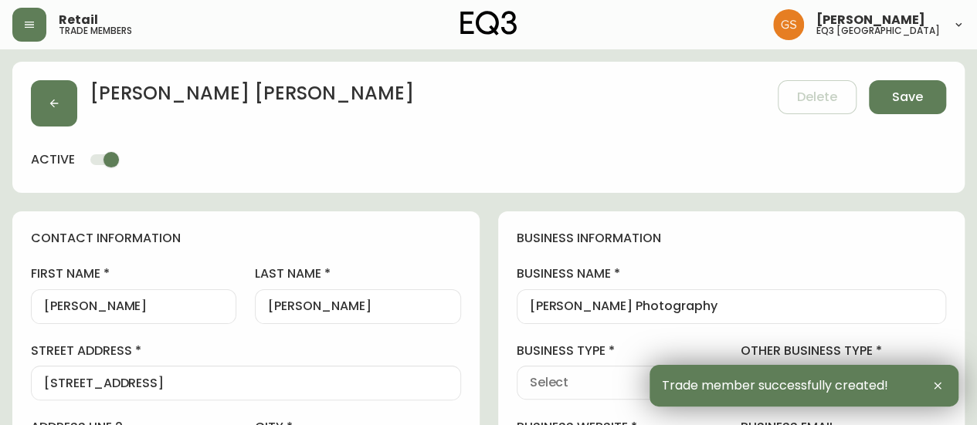
type input "[PHONE_NUMBER]"
type input "Other"
select select "Other"
type input "Other"
select select "Other"
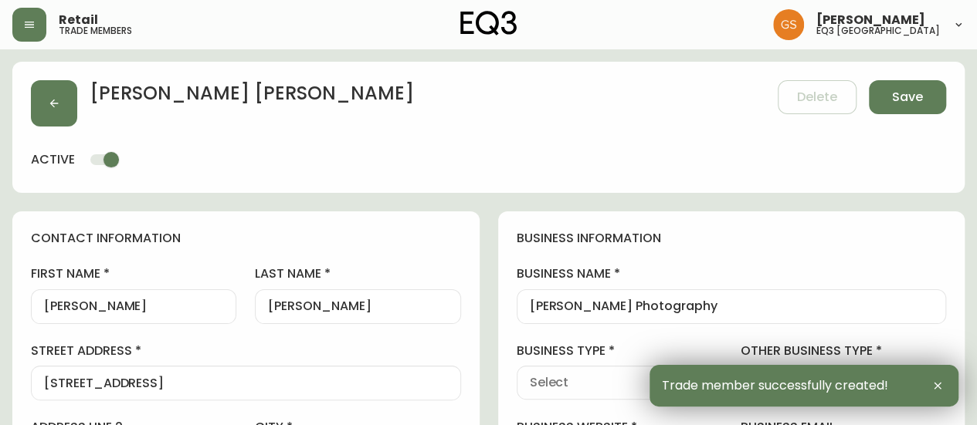
type input "Interior/Architectural Photography"
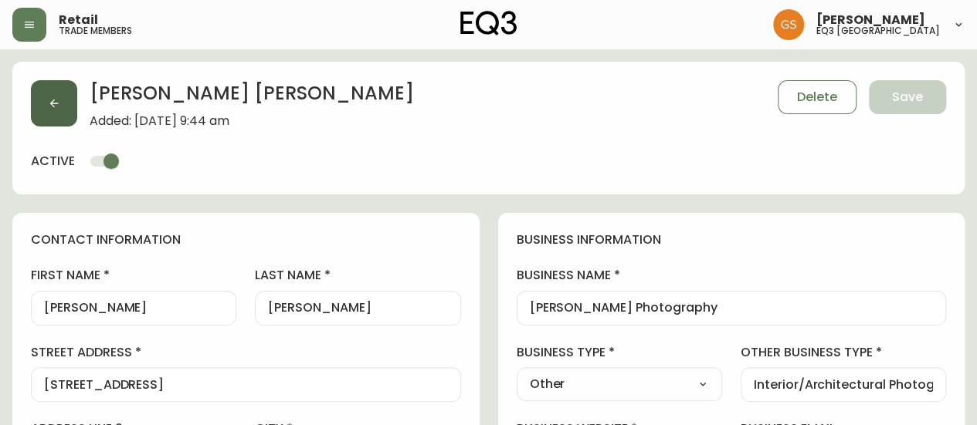
click at [66, 96] on button "button" at bounding box center [54, 103] width 46 height 46
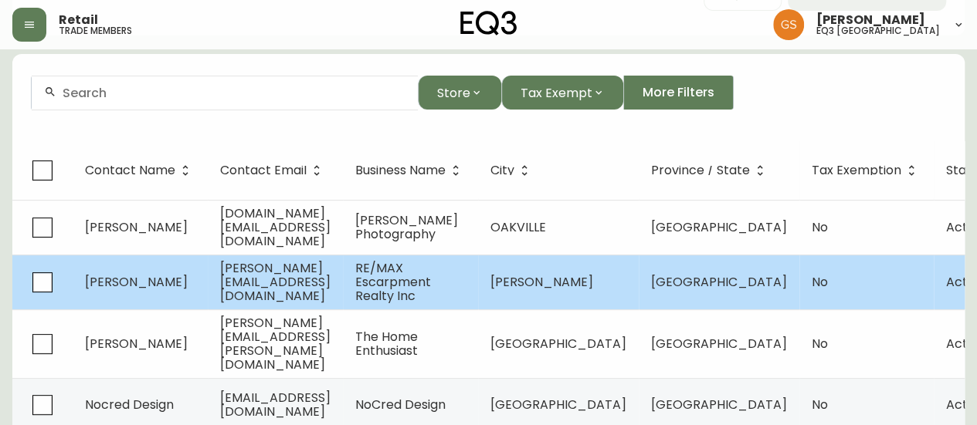
scroll to position [154, 0]
